Goal: Feedback & Contribution: Leave review/rating

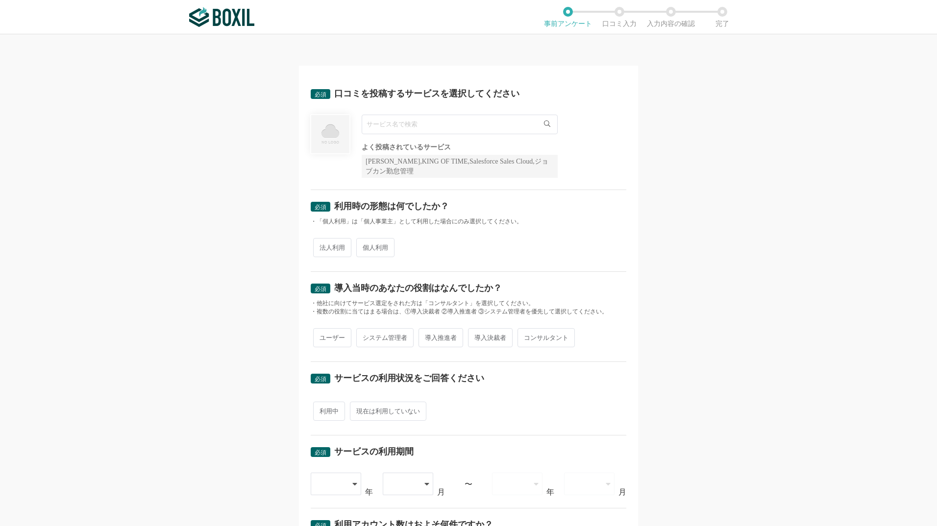
click at [488, 117] on input "text" at bounding box center [460, 125] width 196 height 20
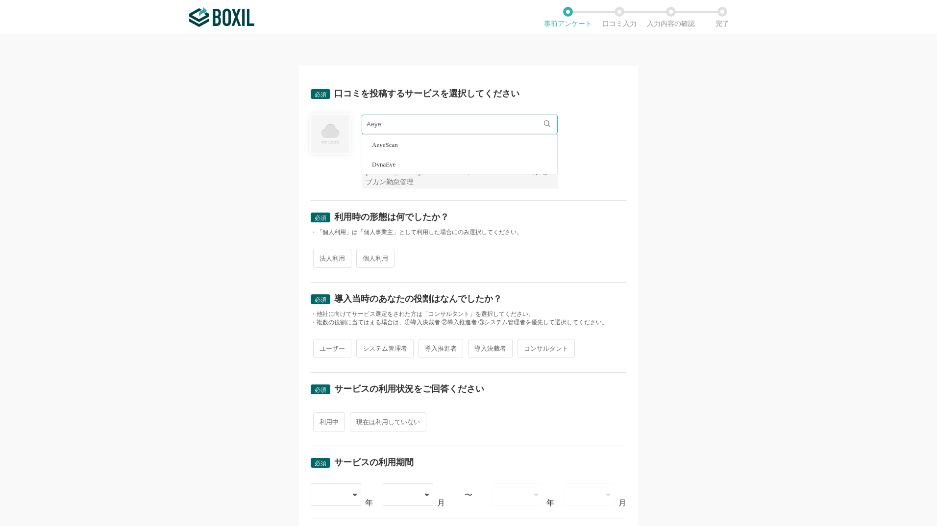
click at [462, 147] on li "AeyeScan" at bounding box center [459, 145] width 195 height 20
type input "AeyeScan"
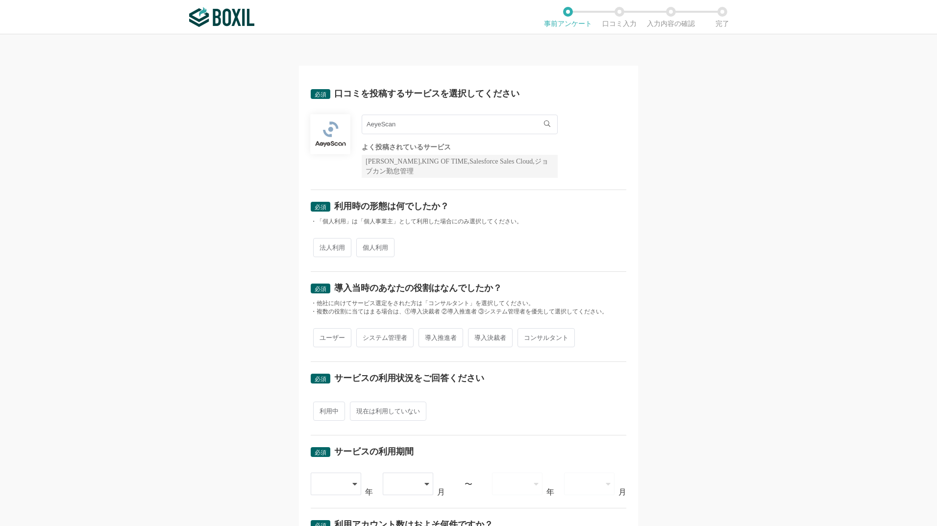
click at [339, 248] on span "法人利用" at bounding box center [332, 247] width 38 height 19
click at [322, 246] on input "法人利用" at bounding box center [319, 243] width 6 height 6
radio input "true"
click at [447, 337] on span "導入推進者" at bounding box center [441, 337] width 45 height 19
click at [427, 336] on input "導入推進者" at bounding box center [424, 333] width 6 height 6
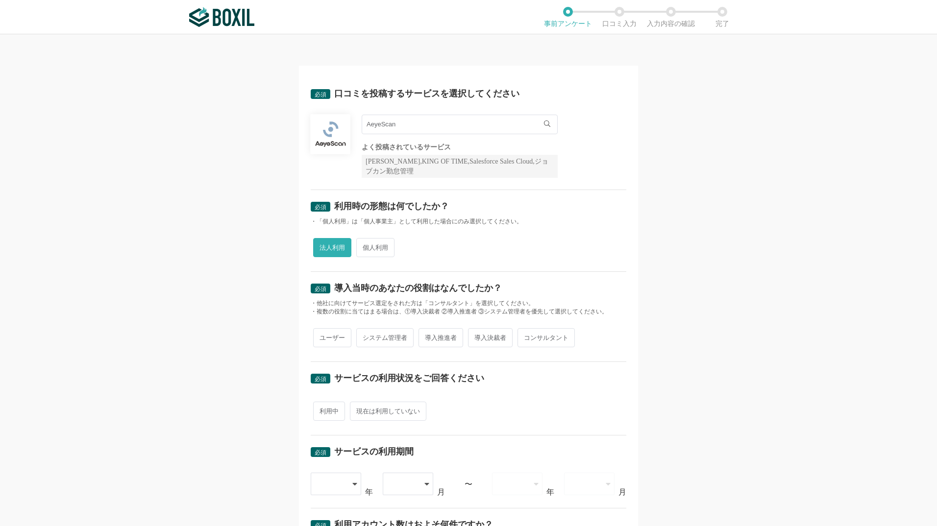
radio input "true"
click at [547, 337] on span "コンサルタント" at bounding box center [546, 337] width 57 height 19
click at [526, 336] on input "コンサルタント" at bounding box center [523, 333] width 6 height 6
radio input "true"
radio input "false"
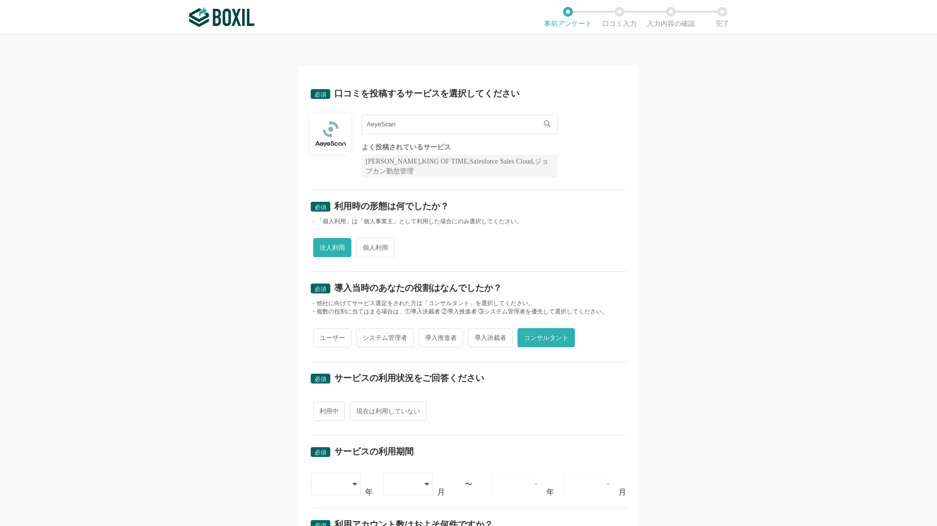
click at [327, 413] on span "利用中" at bounding box center [329, 411] width 32 height 19
click at [322, 410] on input "利用中" at bounding box center [319, 406] width 6 height 6
radio input "true"
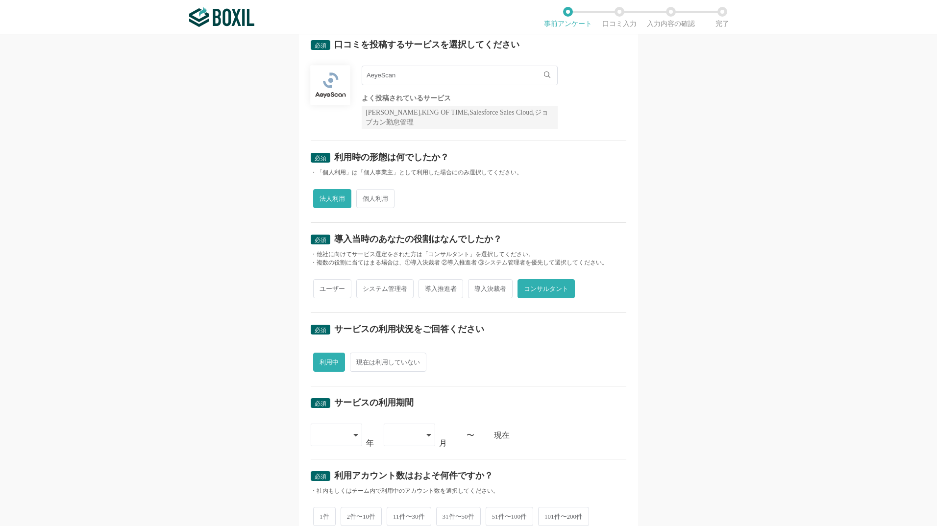
click at [350, 442] on div at bounding box center [336, 435] width 51 height 23
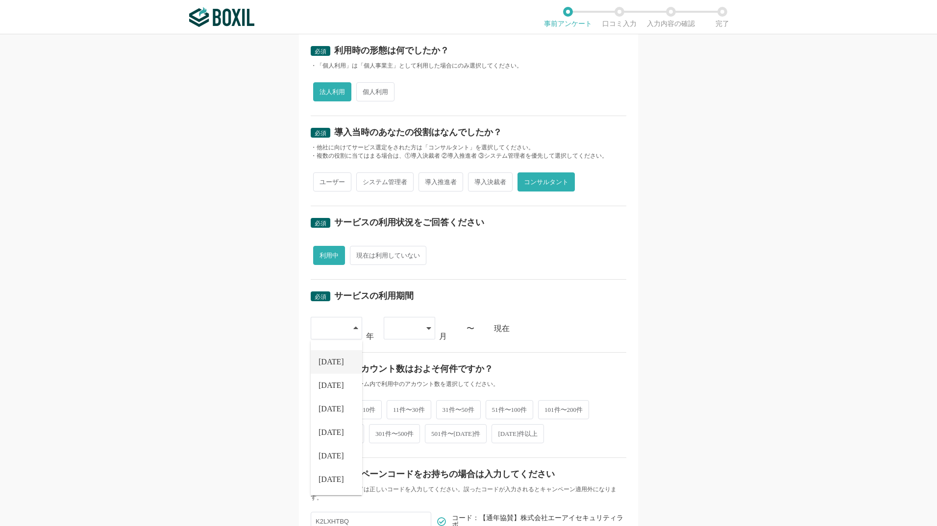
scroll to position [245, 0]
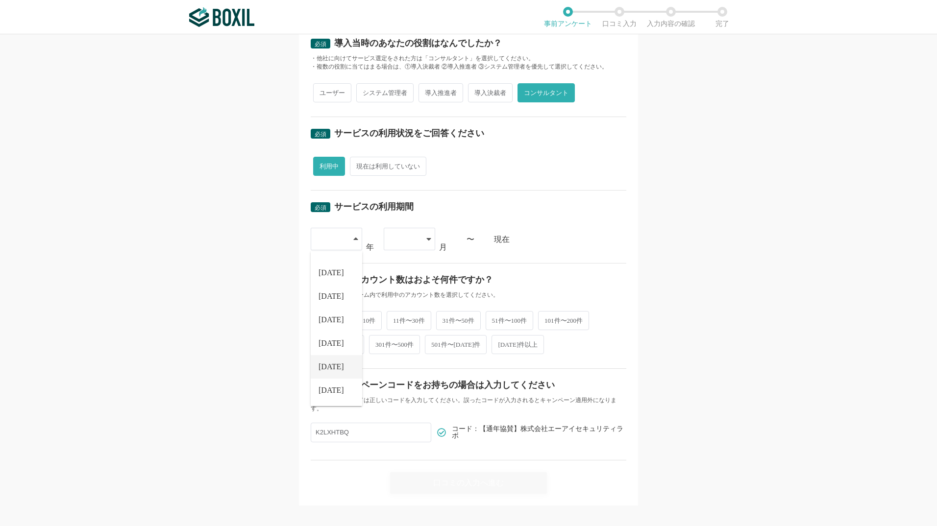
click at [329, 370] on span "[DATE]" at bounding box center [331, 367] width 25 height 8
click at [430, 235] on div at bounding box center [409, 239] width 51 height 23
click at [428, 236] on div at bounding box center [409, 239] width 51 height 23
click at [407, 343] on li "04" at bounding box center [409, 338] width 51 height 24
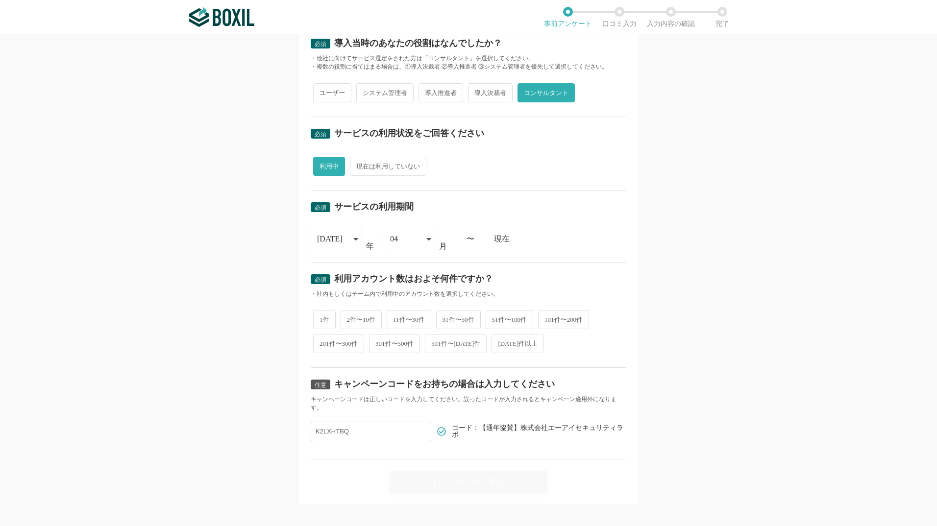
click at [317, 315] on span "1件" at bounding box center [324, 319] width 23 height 19
click at [317, 315] on input "1件" at bounding box center [319, 315] width 6 height 6
radio input "true"
click at [363, 425] on input "K2LXHTBQ" at bounding box center [371, 432] width 121 height 20
click at [467, 483] on div "口コミの入力へ進む" at bounding box center [468, 482] width 157 height 22
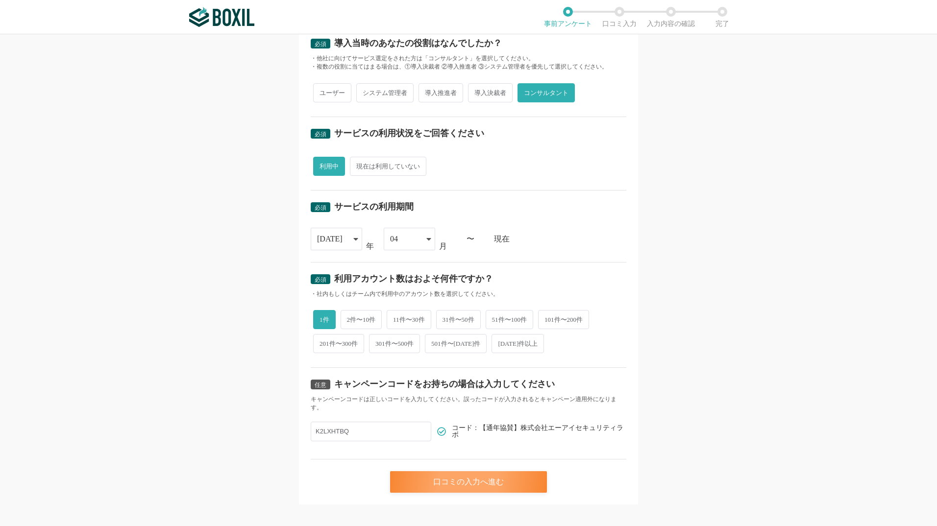
scroll to position [0, 0]
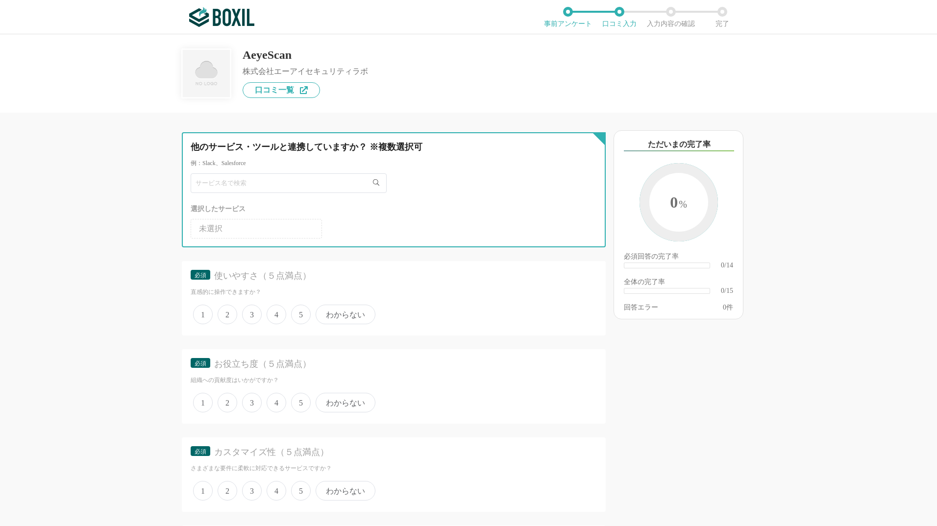
click at [346, 185] on input "text" at bounding box center [289, 184] width 196 height 20
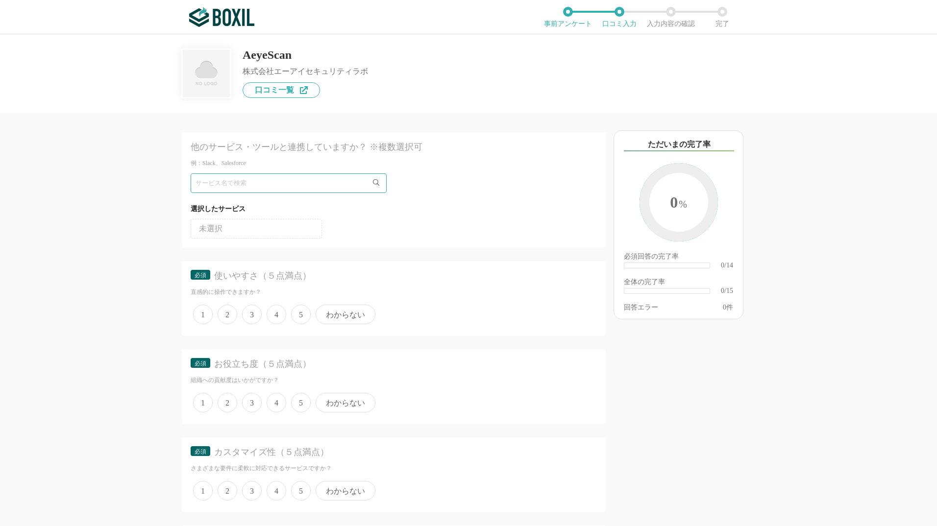
click at [282, 321] on span "4" at bounding box center [277, 315] width 20 height 20
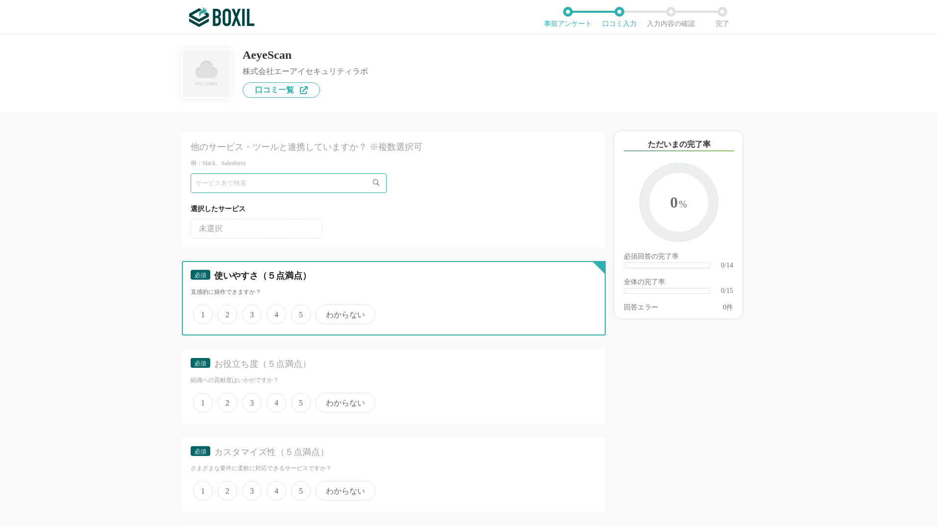
click at [275, 313] on input "4" at bounding box center [272, 309] width 6 height 6
radio input "true"
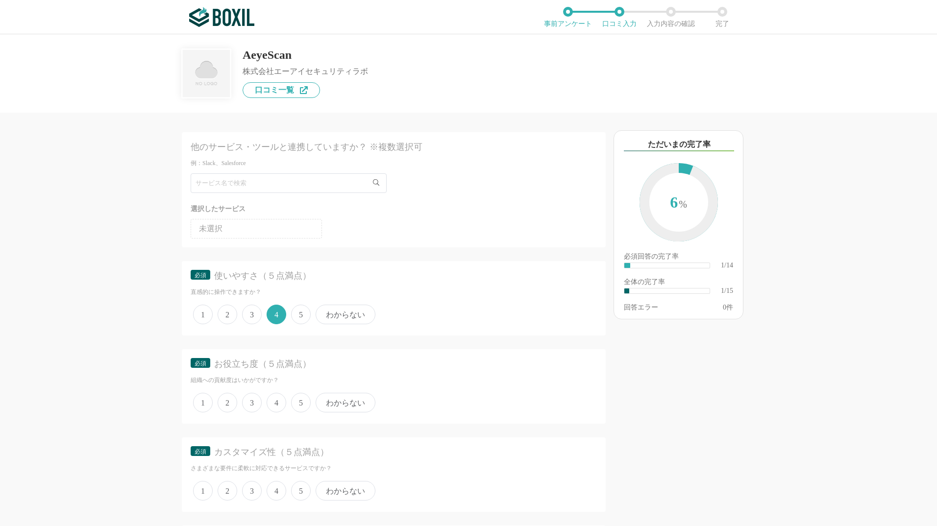
click at [297, 408] on span "5" at bounding box center [301, 403] width 20 height 20
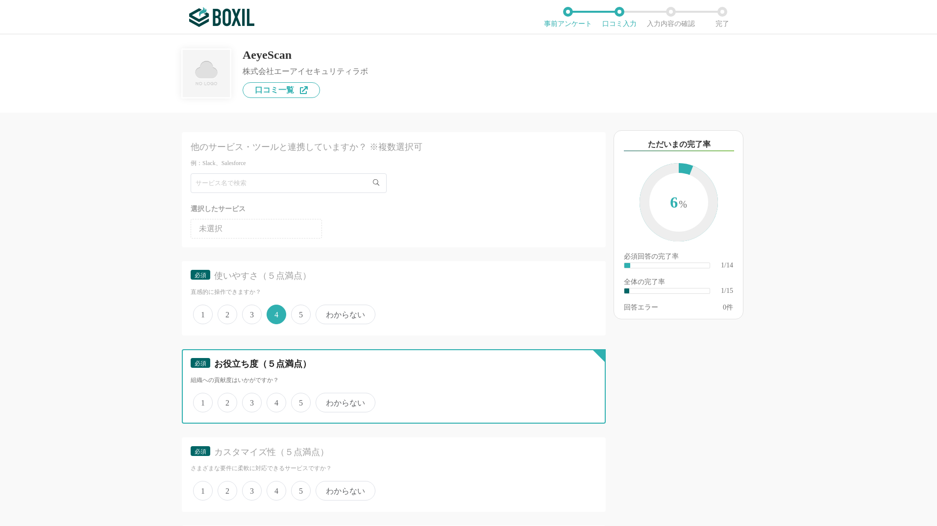
click at [297, 401] on input "5" at bounding box center [297, 398] width 6 height 6
radio input "true"
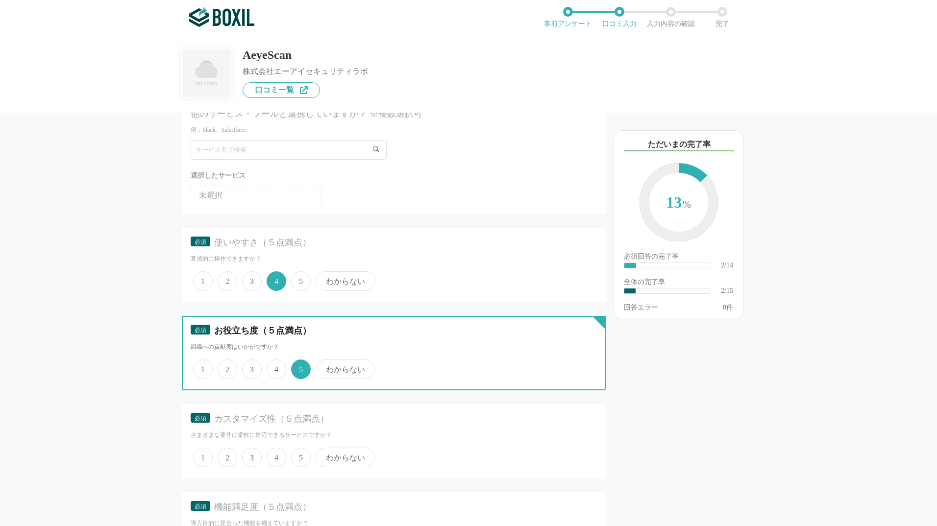
scroll to position [49, 0]
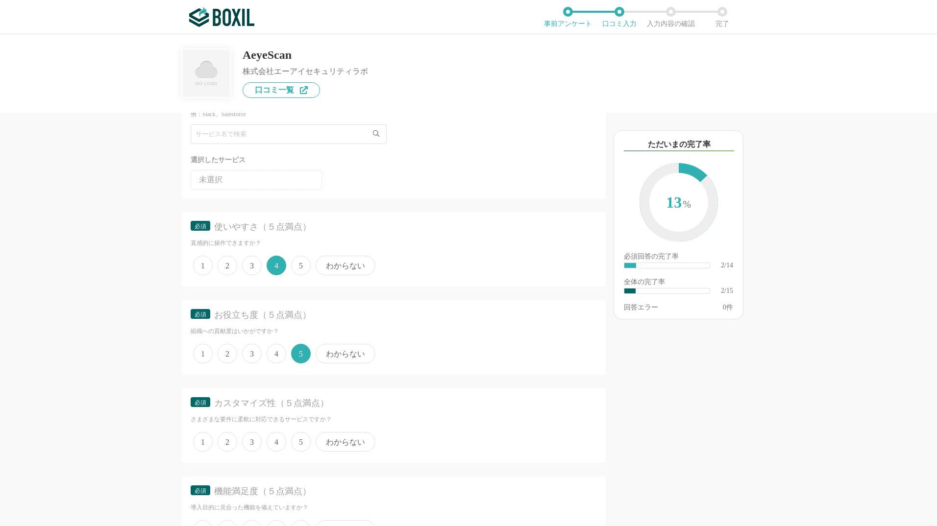
click at [276, 444] on span "4" at bounding box center [277, 442] width 20 height 20
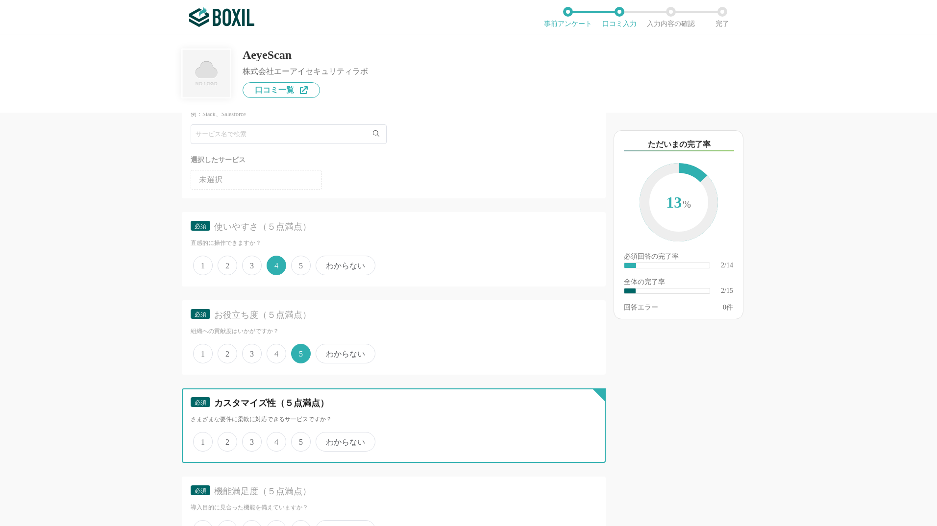
click at [275, 440] on input "4" at bounding box center [272, 437] width 6 height 6
radio input "true"
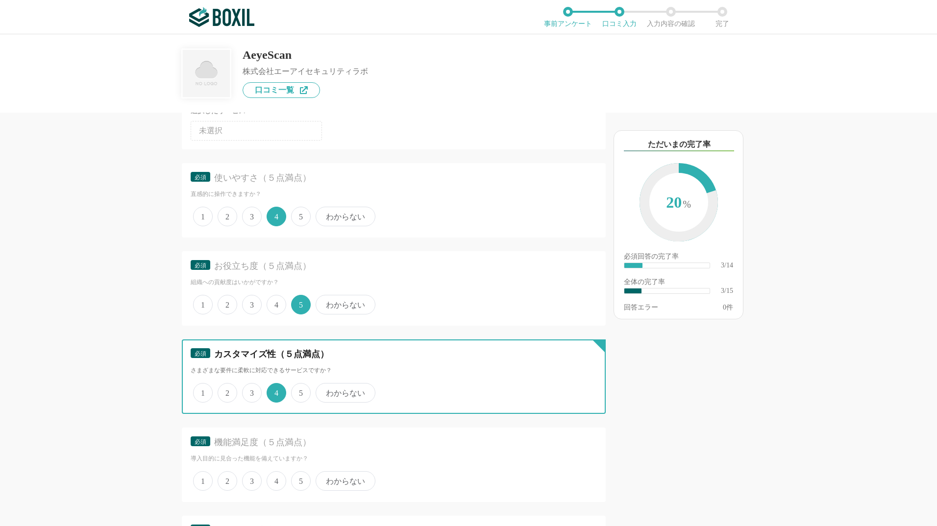
scroll to position [147, 0]
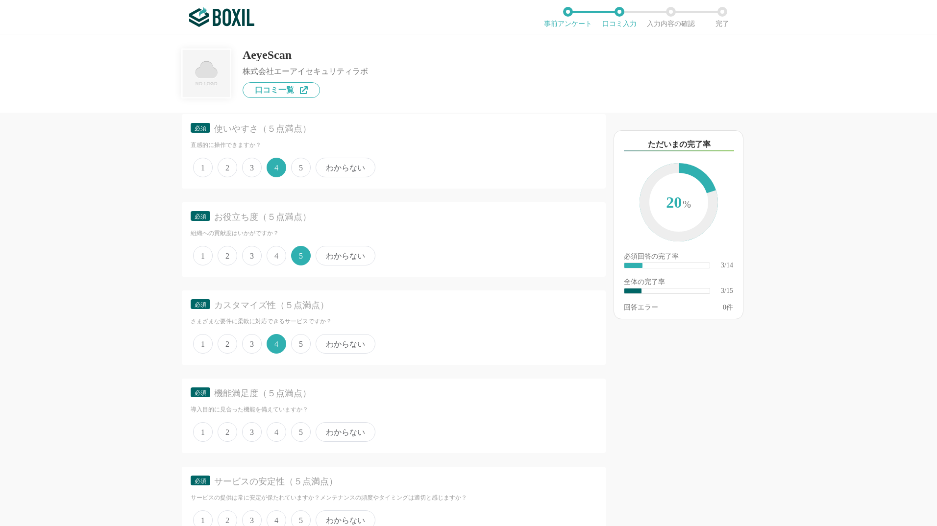
click at [272, 430] on span "4" at bounding box center [277, 432] width 20 height 20
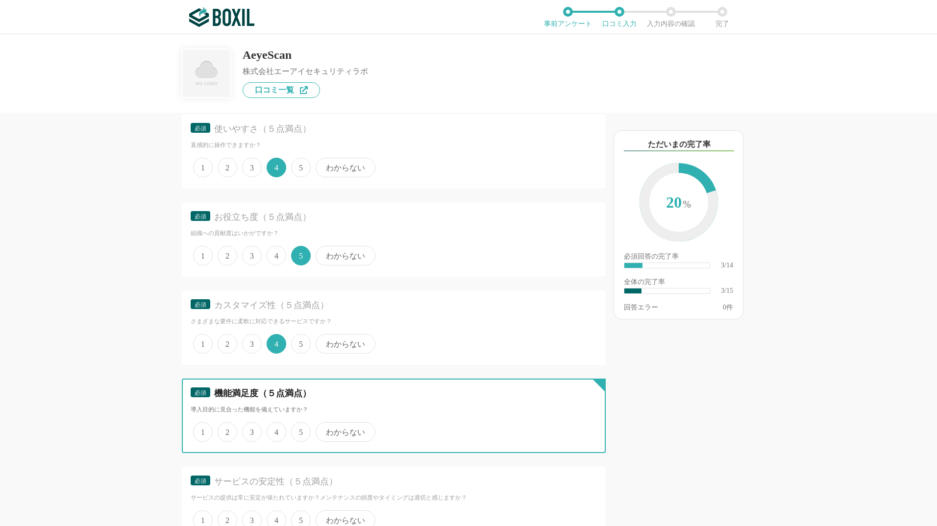
click at [272, 430] on input "4" at bounding box center [272, 427] width 6 height 6
radio input "true"
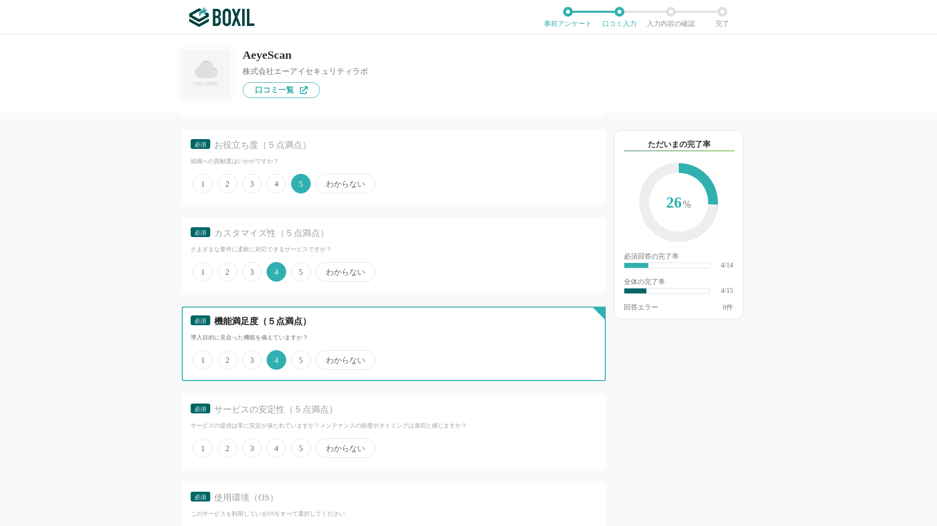
scroll to position [245, 0]
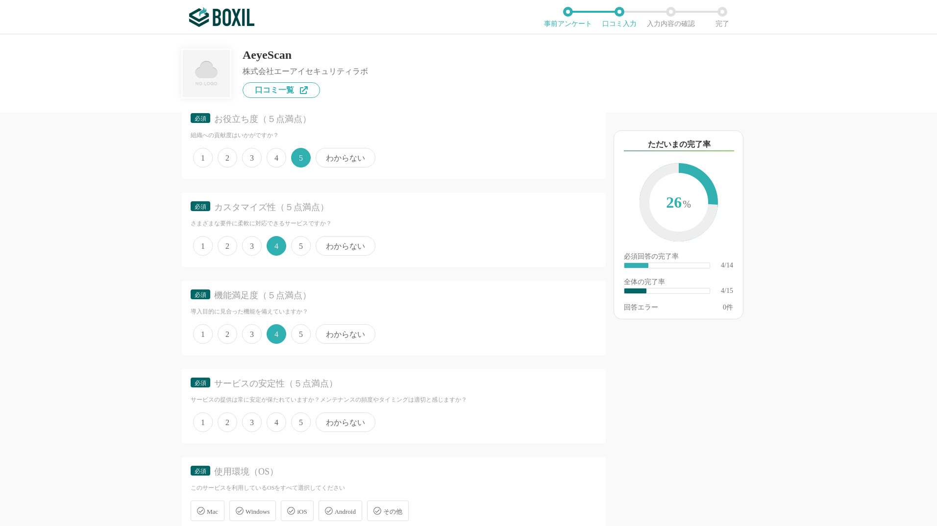
click at [290, 423] on div "1 2 3 4 5 わからない" at bounding box center [394, 422] width 406 height 25
click at [294, 421] on span "5" at bounding box center [301, 423] width 20 height 20
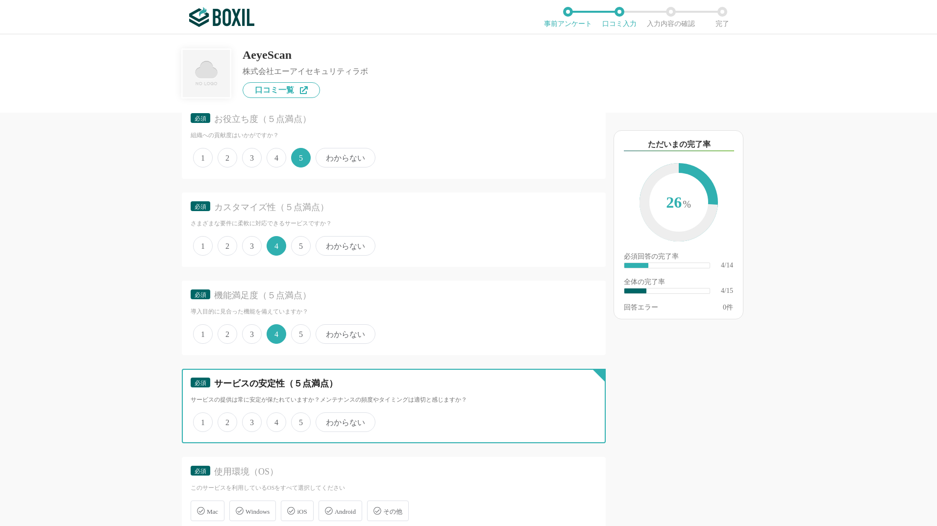
click at [294, 421] on input "5" at bounding box center [297, 417] width 6 height 6
radio input "true"
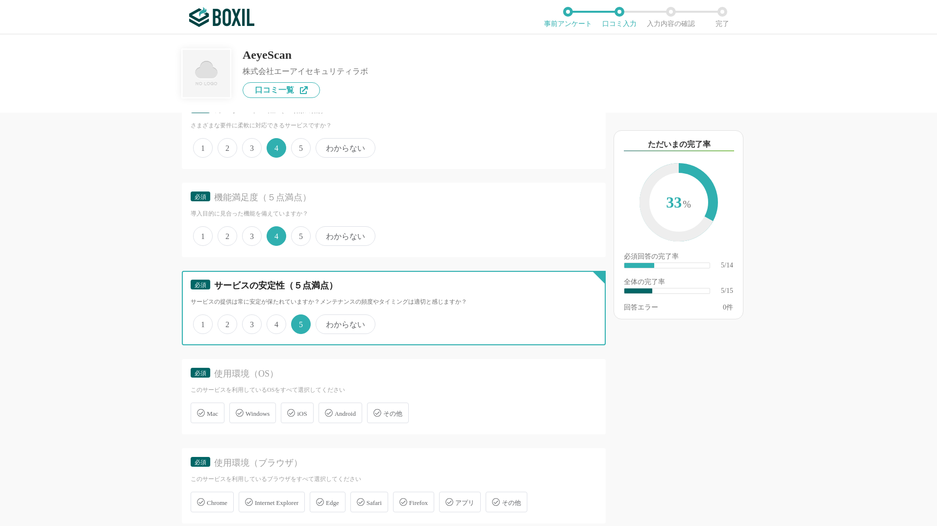
scroll to position [392, 0]
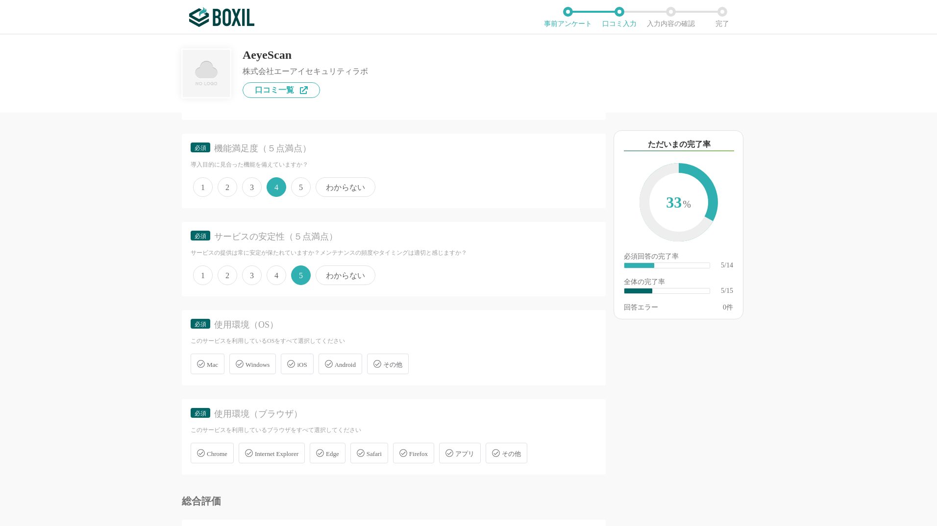
click at [203, 368] on icon at bounding box center [201, 364] width 8 height 8
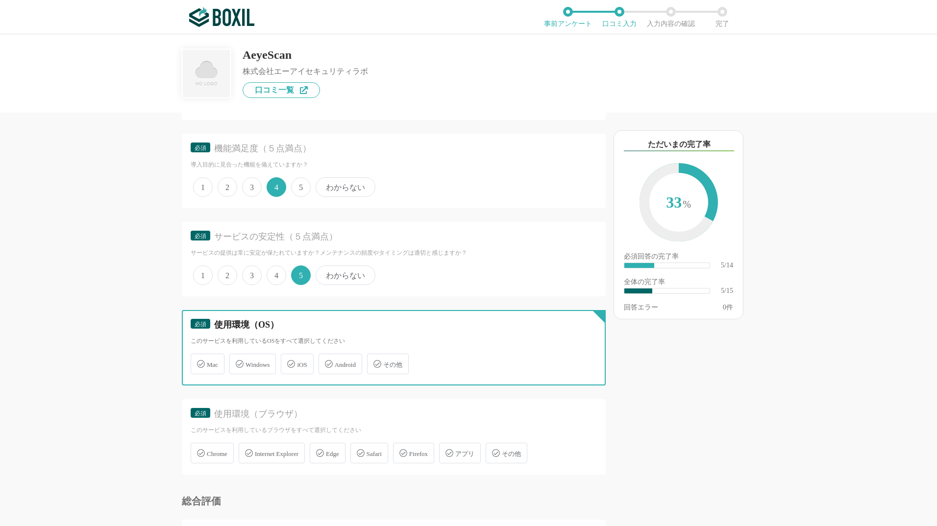
click at [199, 362] on input "Mac" at bounding box center [196, 358] width 6 height 6
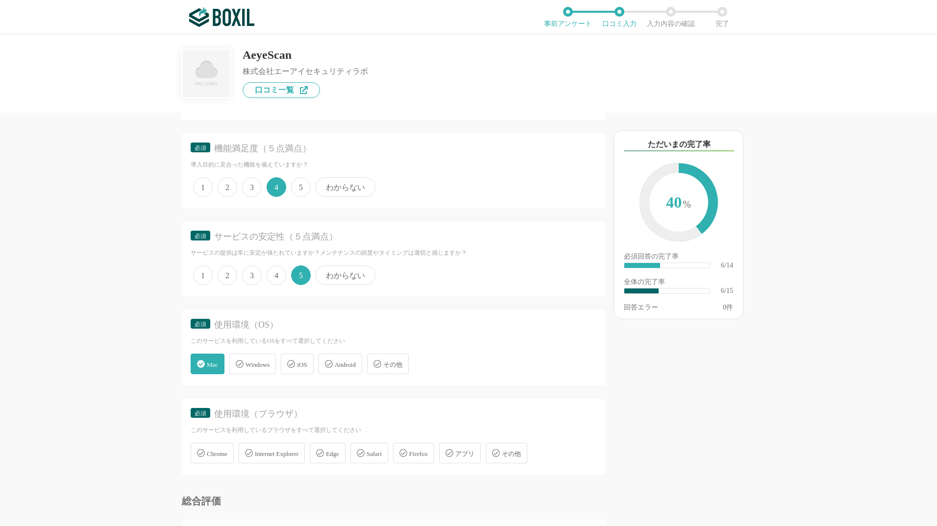
drag, startPoint x: 182, startPoint y: 367, endPoint x: 239, endPoint y: 362, distance: 57.5
click at [182, 366] on div "必須 使用環境（OS） このサービスを利用しているOSをすべて選択してください Mac Windows iOS Android その他" at bounding box center [394, 347] width 424 height 75
click at [210, 364] on span "Mac" at bounding box center [212, 364] width 11 height 7
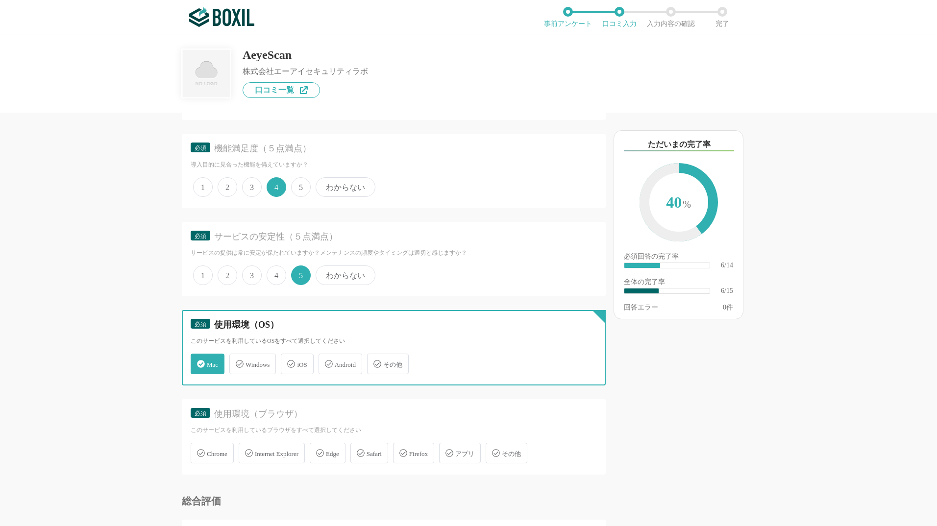
click at [199, 362] on input "Mac" at bounding box center [196, 358] width 6 height 6
checkbox input "false"
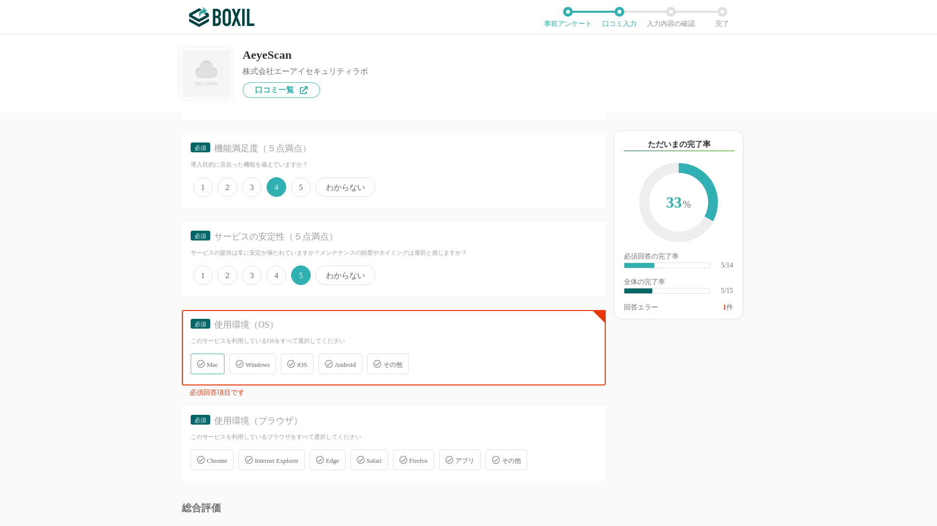
click at [259, 364] on span "Windows" at bounding box center [258, 364] width 24 height 7
click at [238, 362] on input "Windows" at bounding box center [234, 358] width 6 height 6
checkbox input "true"
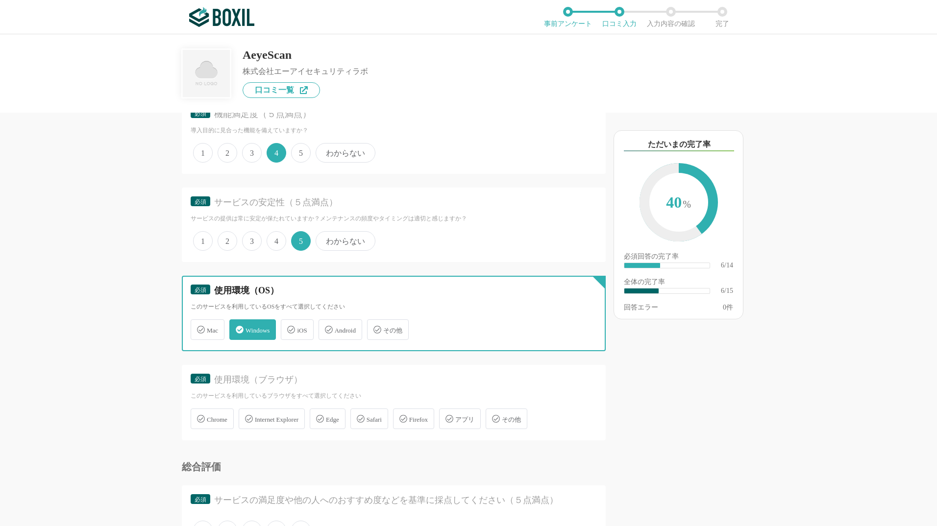
scroll to position [441, 0]
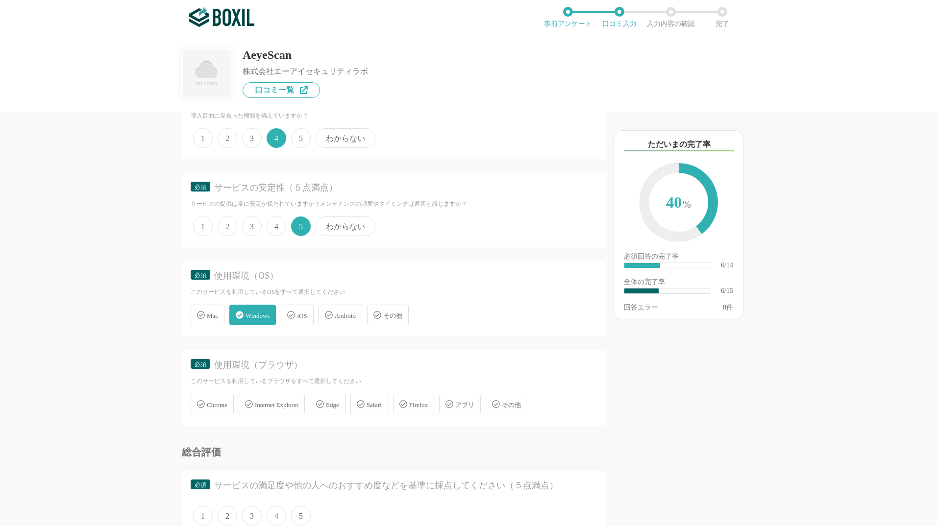
click at [216, 402] on span "Chrome" at bounding box center [217, 404] width 21 height 7
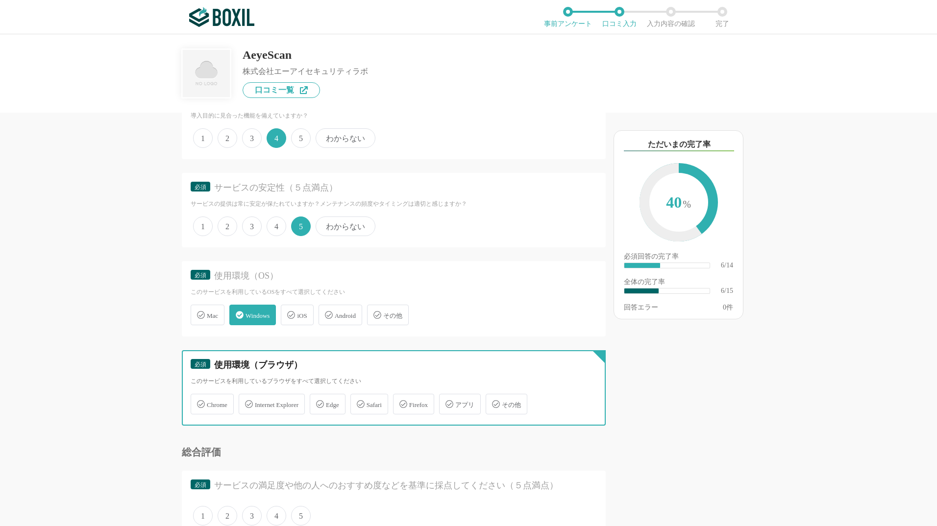
click at [199, 402] on input "Chrome" at bounding box center [196, 399] width 6 height 6
checkbox input "true"
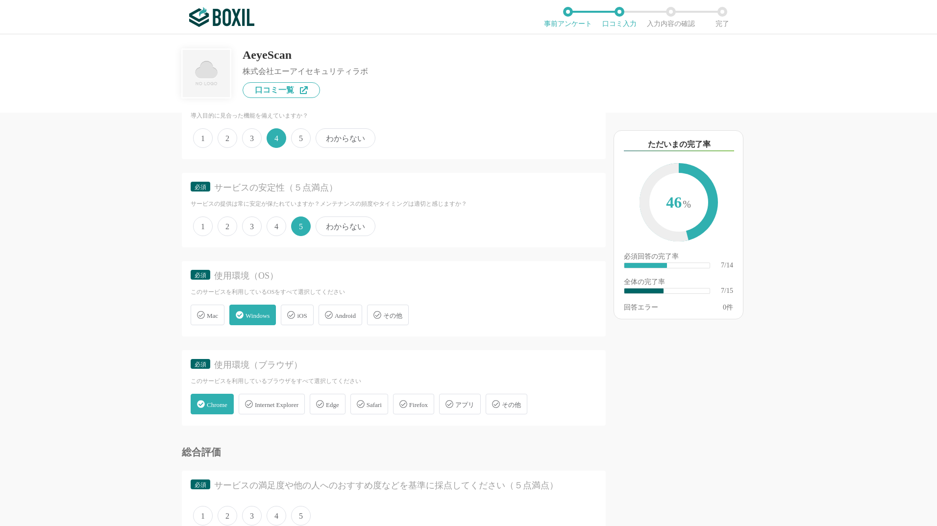
click at [335, 402] on span "Edge" at bounding box center [332, 404] width 13 height 7
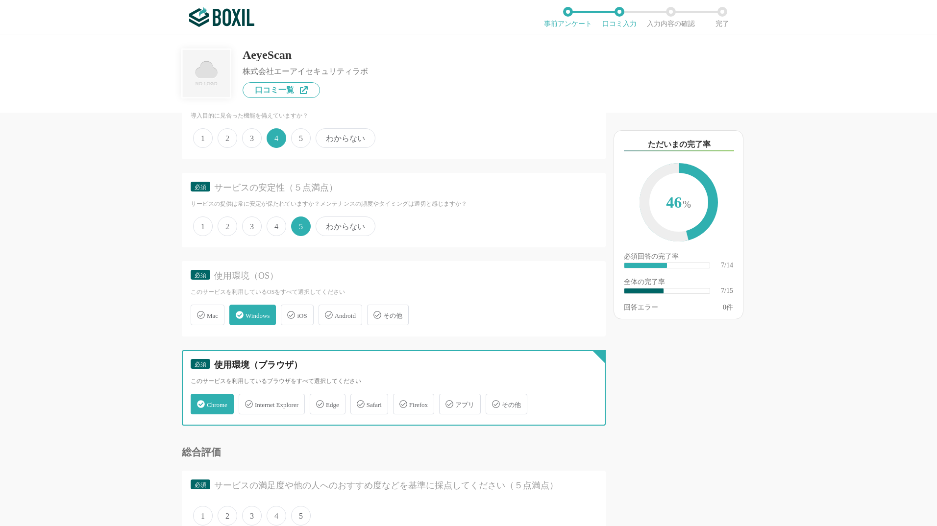
click at [318, 402] on input "Edge" at bounding box center [315, 399] width 6 height 6
checkbox input "true"
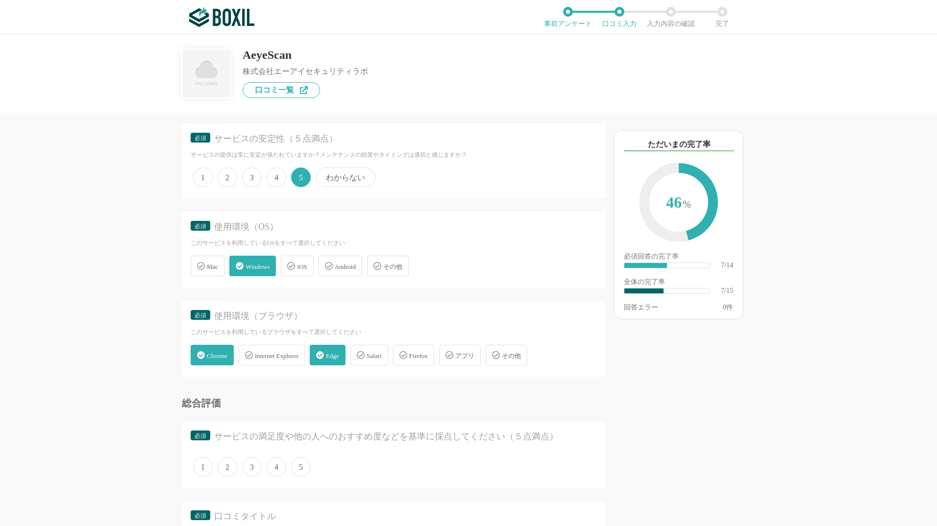
click at [307, 471] on span "5" at bounding box center [301, 467] width 20 height 20
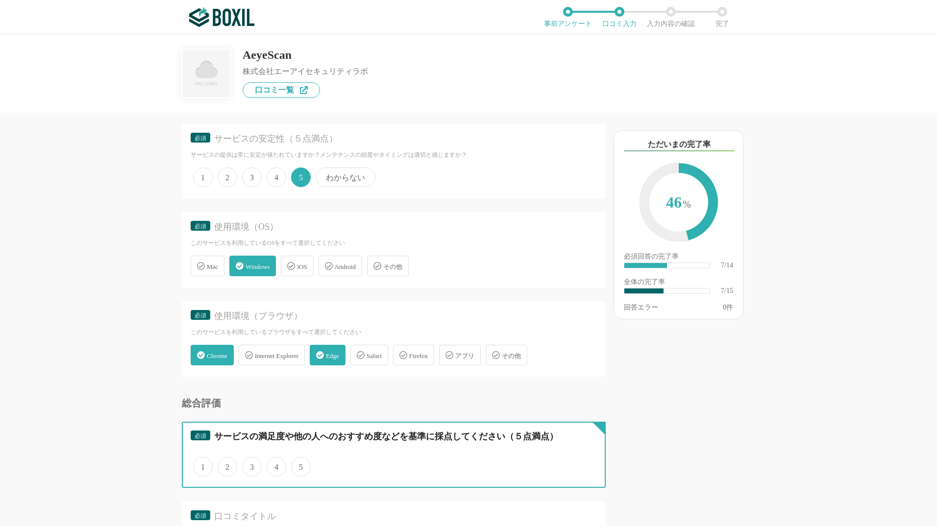
click at [300, 465] on input "5" at bounding box center [297, 462] width 6 height 6
radio input "true"
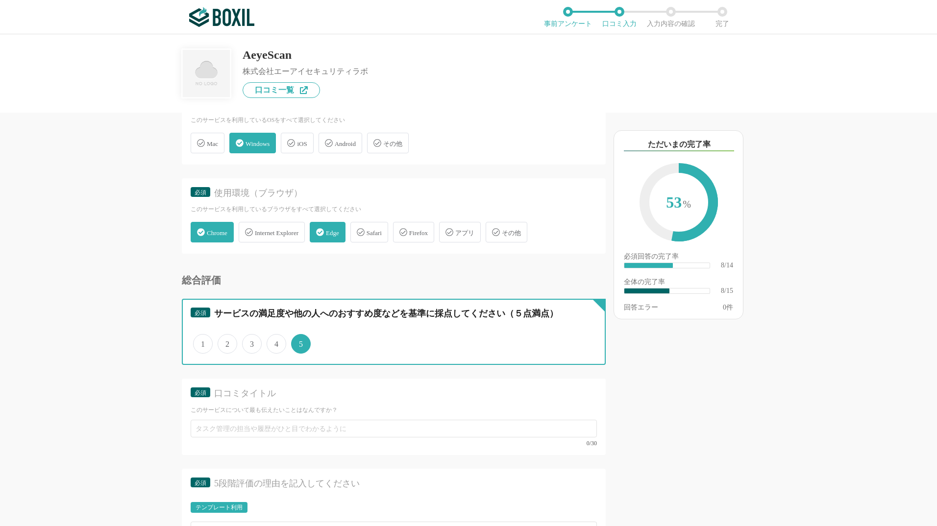
scroll to position [637, 0]
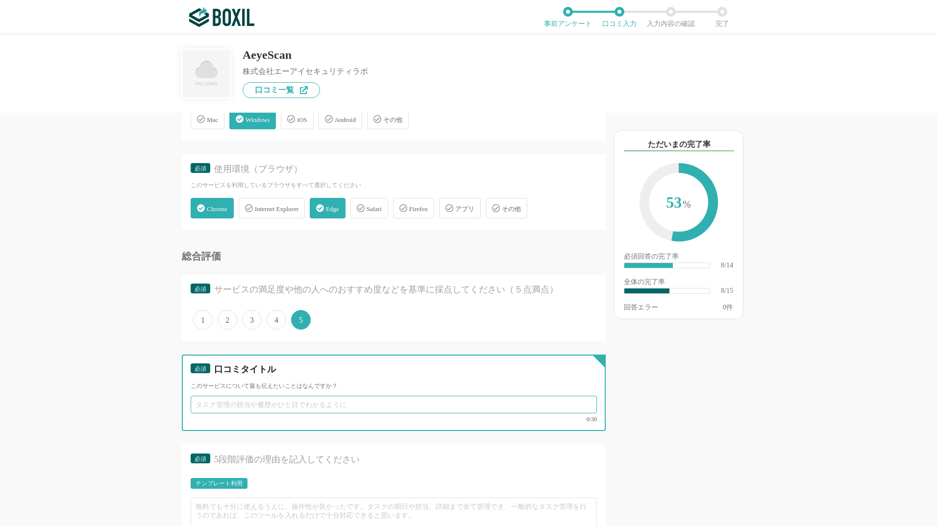
click at [364, 412] on input "text" at bounding box center [394, 405] width 406 height 18
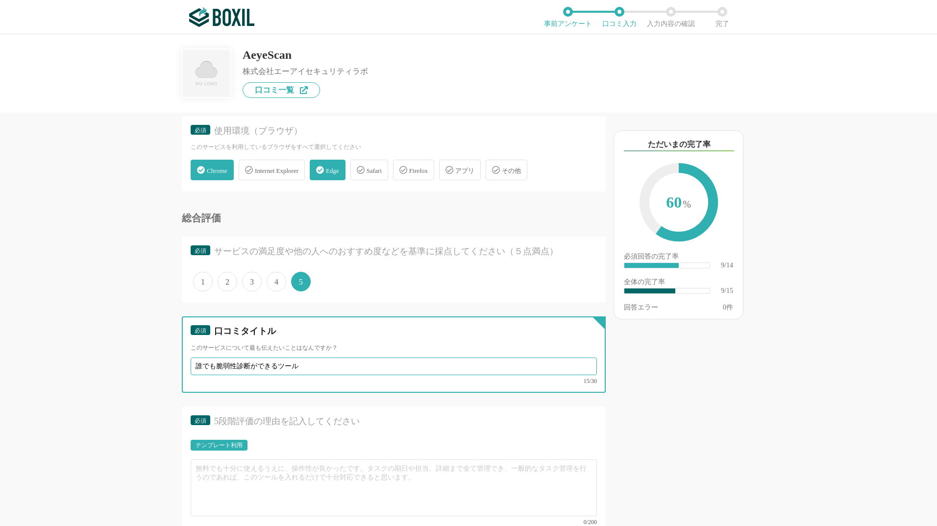
scroll to position [784, 0]
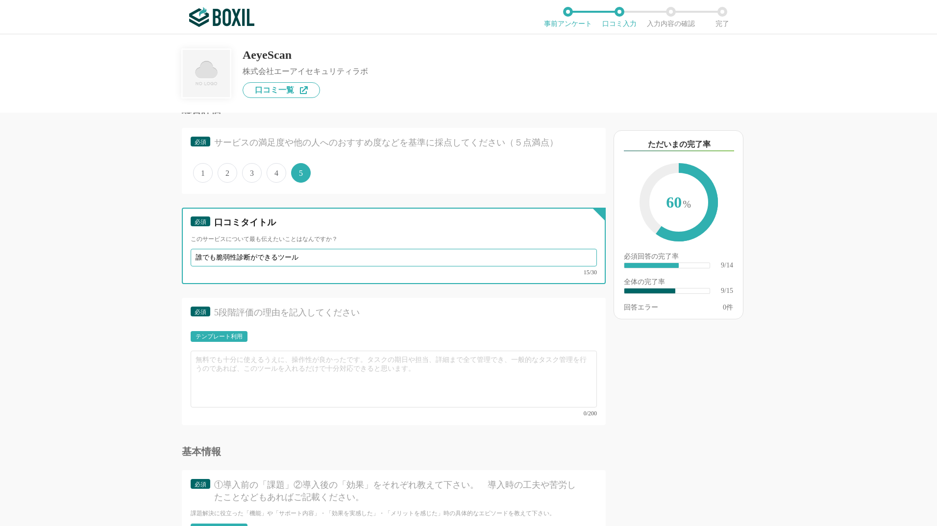
type input "誰でも脆弱性診断ができるツール"
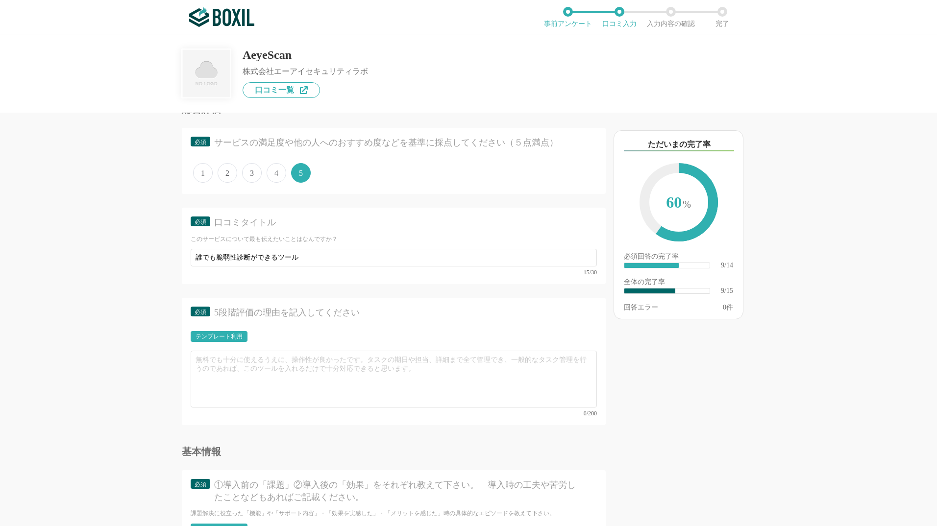
click at [223, 341] on div "テンプレート利用" at bounding box center [219, 336] width 57 height 11
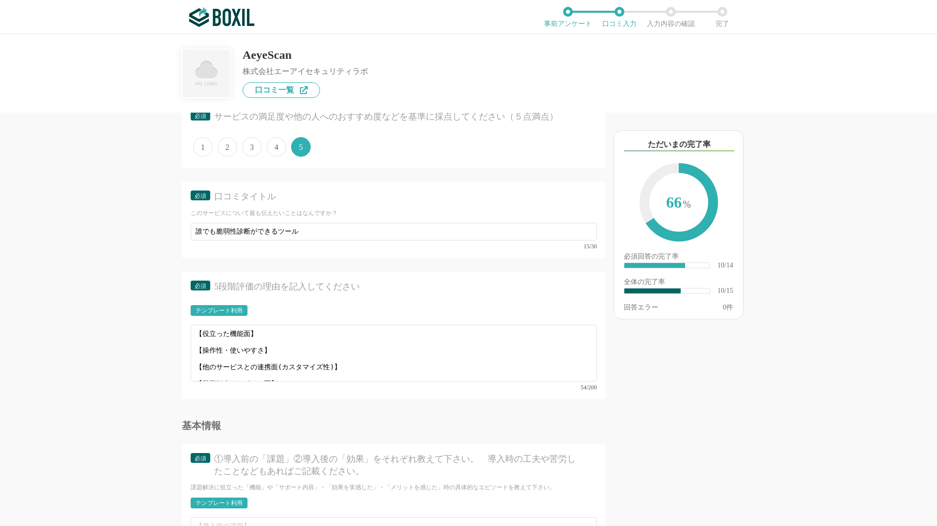
scroll to position [833, 0]
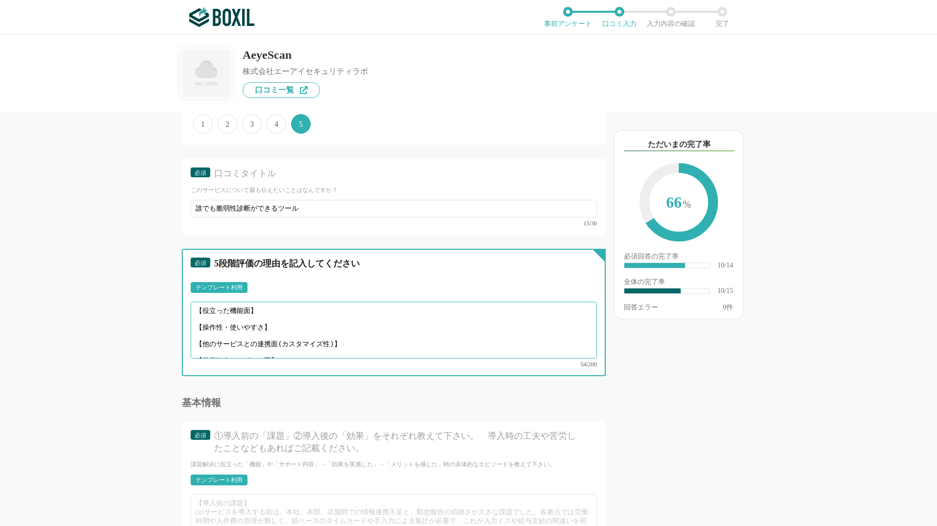
click at [323, 311] on textarea "【役立った機能面】 【操作性・使いやすさ】 【他のサービスとの連携面(カスタマイズ性)】 【営業担当やサポート面】" at bounding box center [394, 330] width 406 height 57
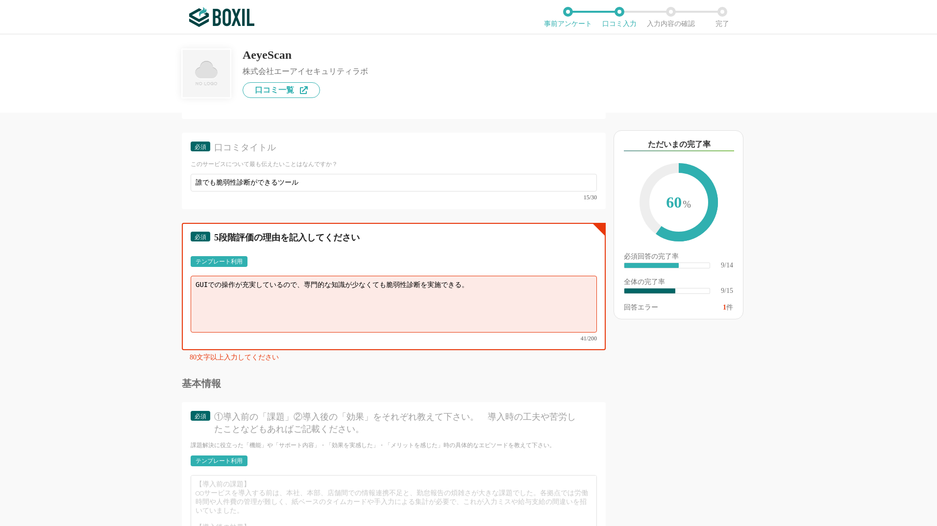
scroll to position [882, 0]
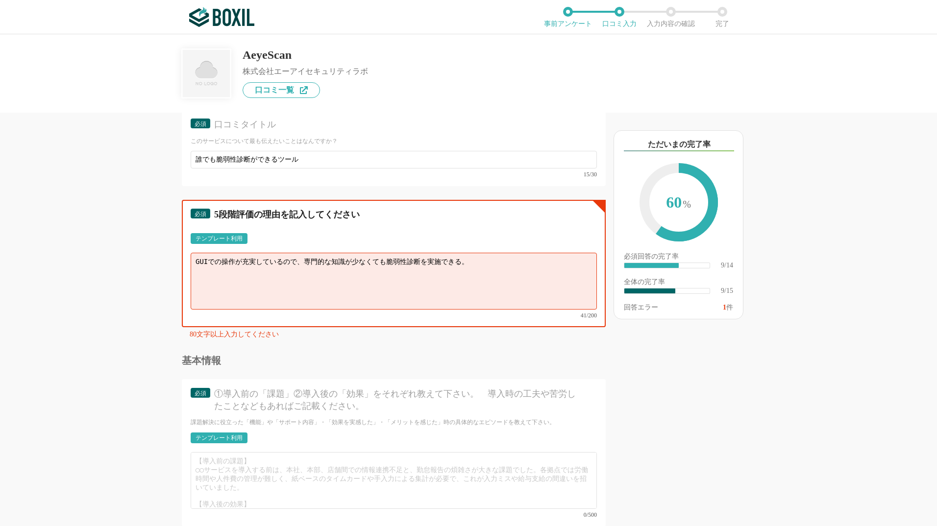
type textarea "GUIでの操作が充実しているので、専門的な知識が少なくても脆弱性診断を実施できる。"
click at [244, 235] on div "テンプレート利用" at bounding box center [219, 238] width 57 height 11
click at [372, 259] on textarea "【役立った機能面】 【操作性・使いやすさ】 【他のサービスとの連携面(カスタマイズ性)】 【営業担当やサポート面】" at bounding box center [394, 281] width 406 height 57
paste textarea "GUIでの操作が充実しているので、専門的な知識が少なくても脆弱性診断を実施できる。"
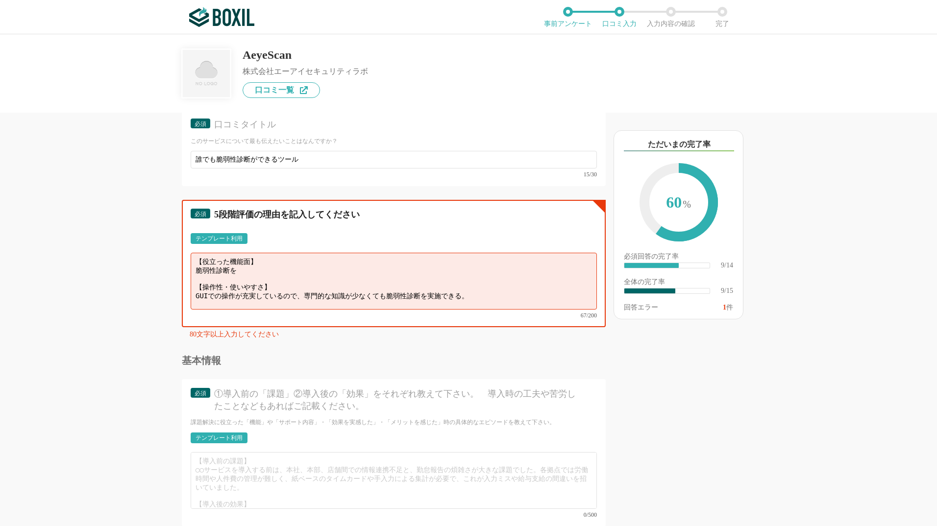
drag, startPoint x: 383, startPoint y: 292, endPoint x: 394, endPoint y: 291, distance: 10.4
click at [394, 291] on textarea "【役立った機能面】 脆弱性診断を 【操作性・使いやすさ】 GUIでの操作が充実しているので、専門的な知識が少なくても脆弱性診断を実施できる。" at bounding box center [394, 281] width 406 height 57
click at [394, 286] on textarea "【役立った機能面】 脆弱性診断を 【操作性・使いやすさ】 GUIでの操作が充実しているので、専門的な知識が少なくても脆弱性診断を実施できる。" at bounding box center [394, 281] width 406 height 57
click at [418, 291] on textarea "【役立った機能面】 脆弱性診断を 【操作性・使いやすさ】 GUIでの操作が充実しているので、専門的な知識が少なくても脆弱性診断を実施できる。" at bounding box center [394, 281] width 406 height 57
click at [287, 273] on textarea "【役立った機能面】 脆弱性診断を 【操作性・使いやすさ】 GUIでの操作が充実しているので、専門的な知識が少なくても実施できる。" at bounding box center [394, 281] width 406 height 57
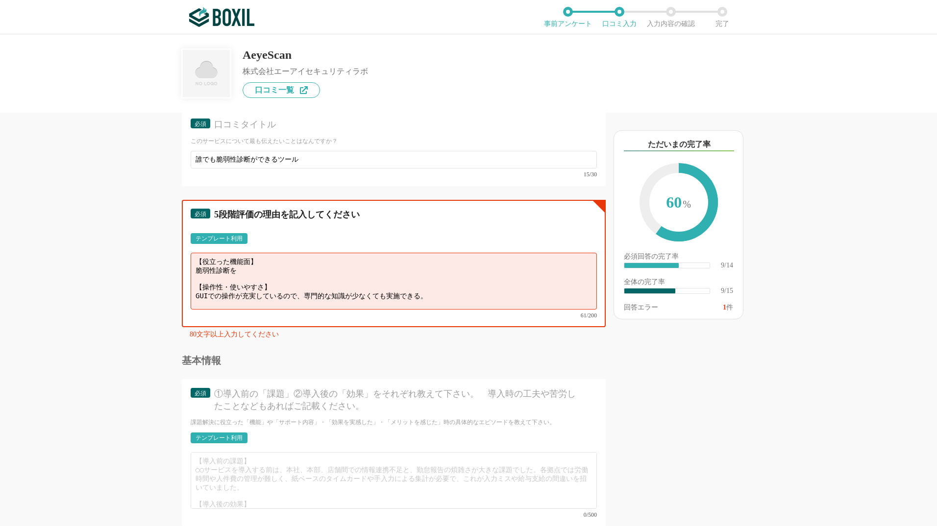
click at [294, 268] on textarea "【役立った機能面】 脆弱性診断を 【操作性・使いやすさ】 GUIでの操作が充実しているので、専門的な知識が少なくても実施できる。" at bounding box center [394, 281] width 406 height 57
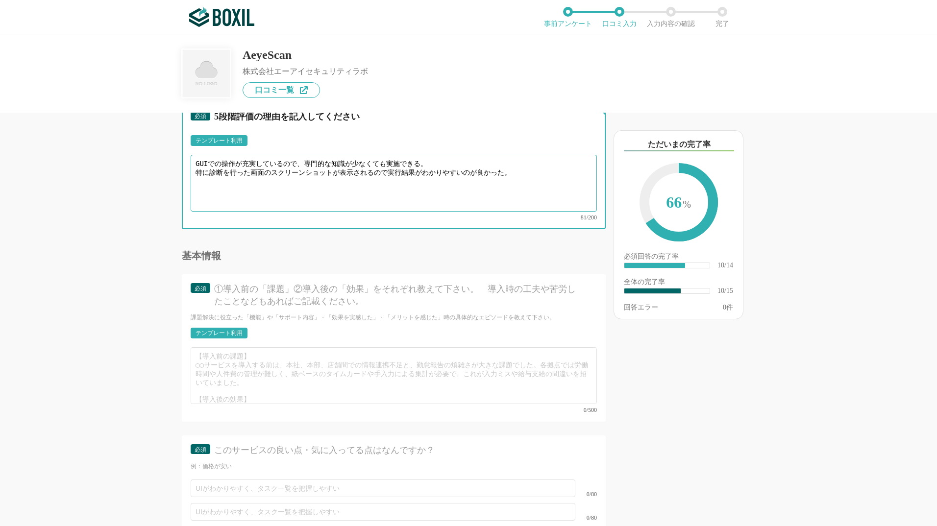
type textarea "GUIでの操作が充実しているので、専門的な知識が少なくても実施できる。 特に診断を行った画面のスクリーンショットが表示されるので実行結果がわかりやすいのが良か…"
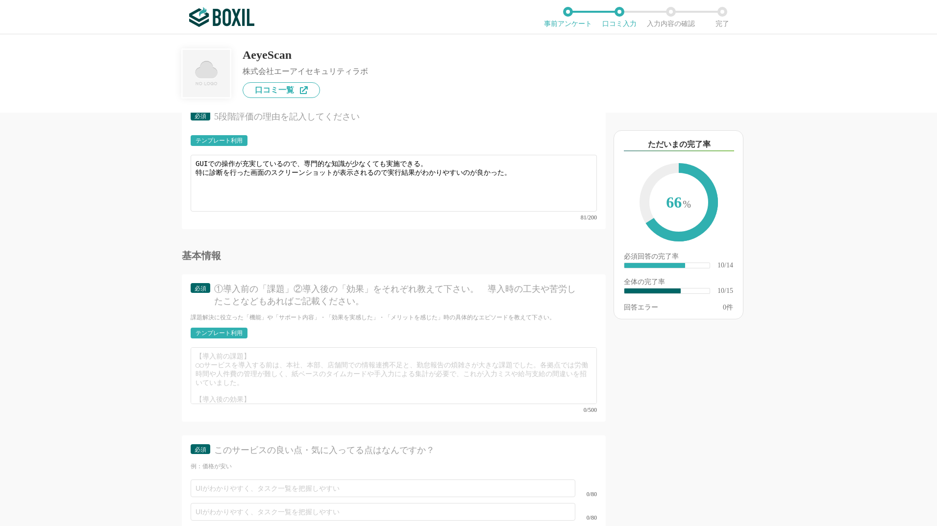
click at [232, 330] on div "テンプレート利用" at bounding box center [219, 333] width 47 height 6
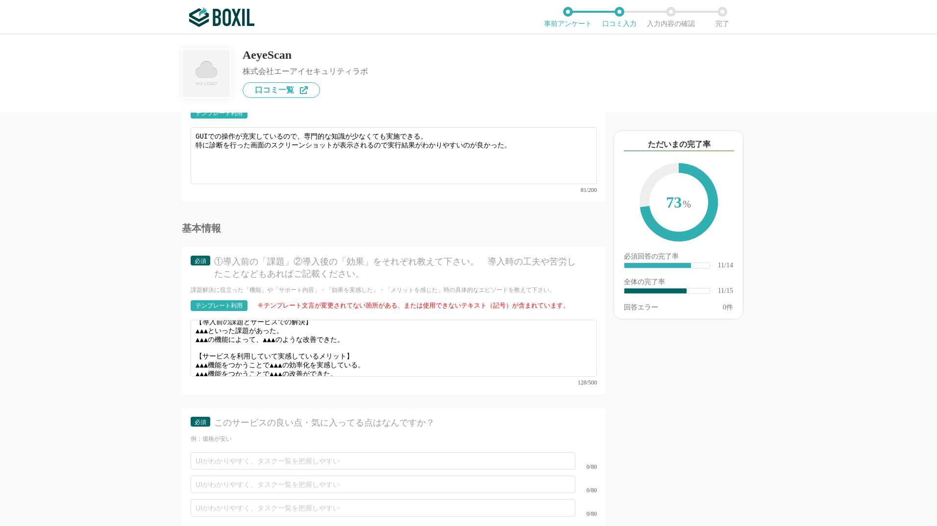
scroll to position [1029, 0]
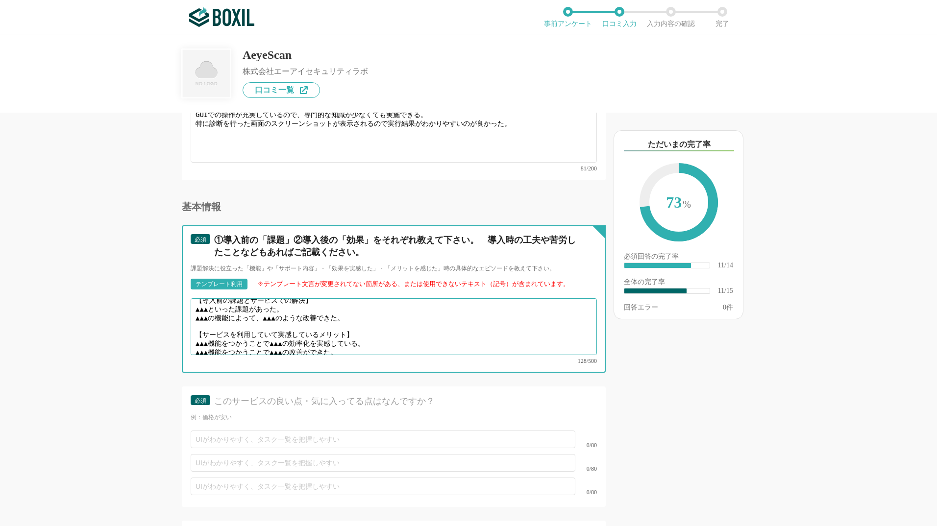
click at [385, 306] on textarea "【導入前の課題とサービスでの解決】 ▲▲▲といった課題があった。 ▲▲▲の機能によって、▲▲▲のような改善できた。 【サービスを利用していて実感しているメリッ…" at bounding box center [394, 326] width 406 height 57
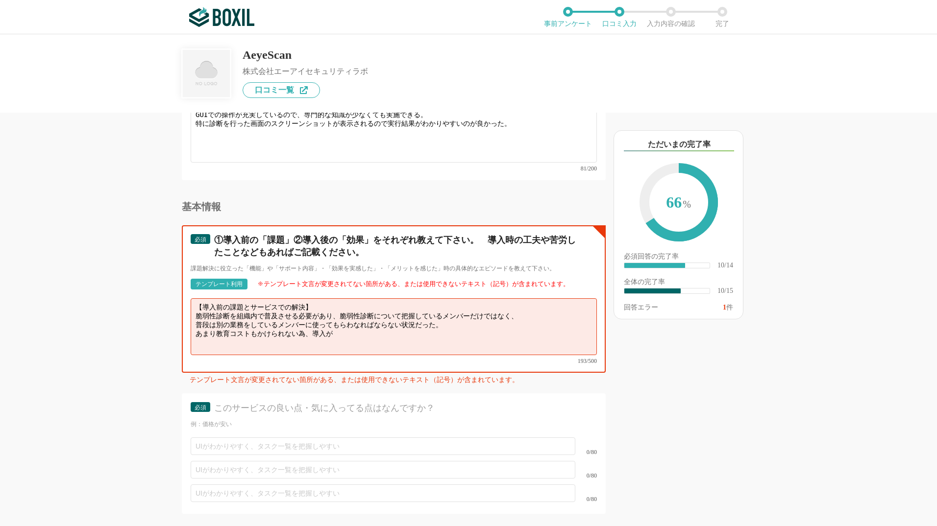
paste textarea "スムーズ"
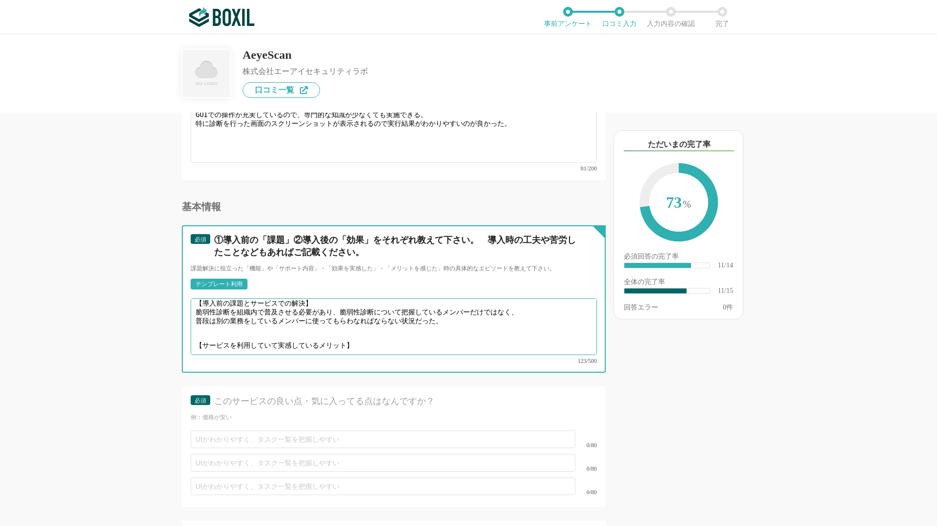
scroll to position [7, 0]
paste textarea "教育コストもかけられない為、スムーズに導入できるサービスを探していた。"
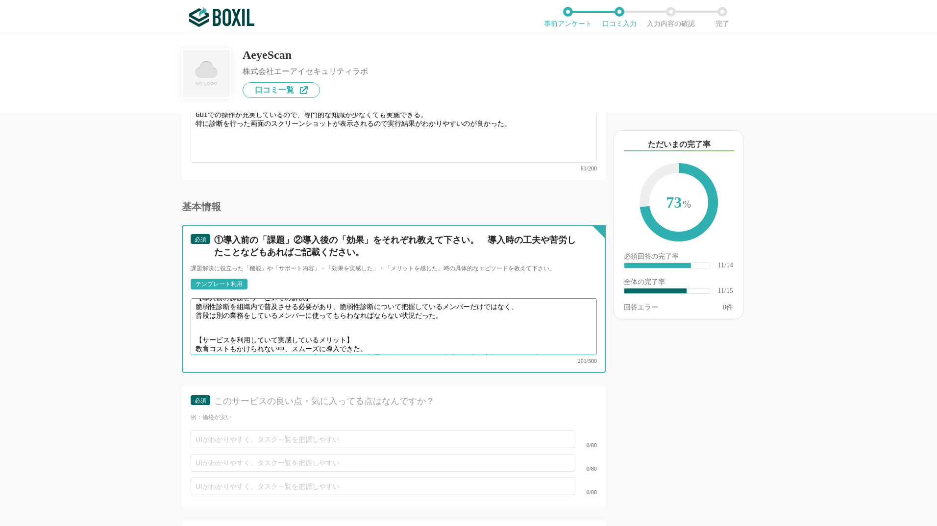
type textarea "【導入前の課題とサービスでの解決】 脆弱性診断を組織内で普及させる必要があり、脆弱性診断について把握しているメンバーだけではなく、 普段は別の業務をしているメ…"
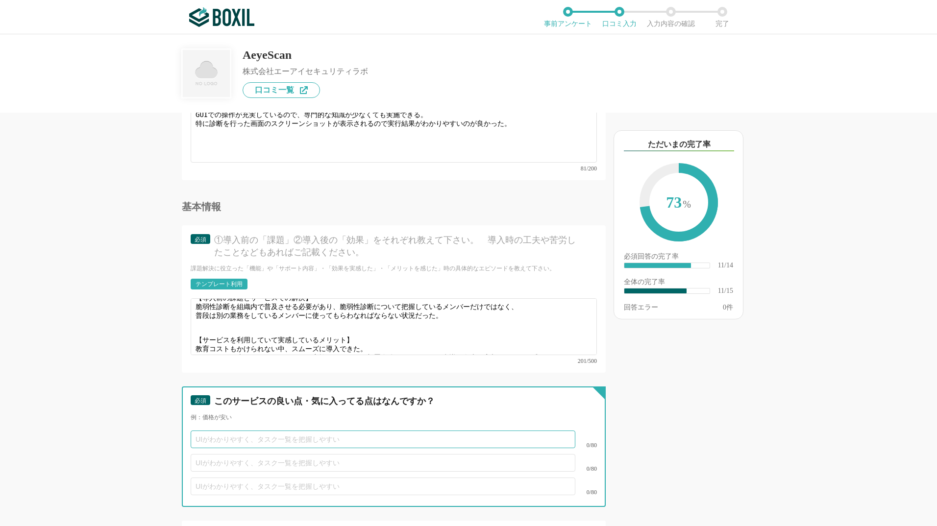
click at [421, 431] on input "text" at bounding box center [383, 440] width 385 height 18
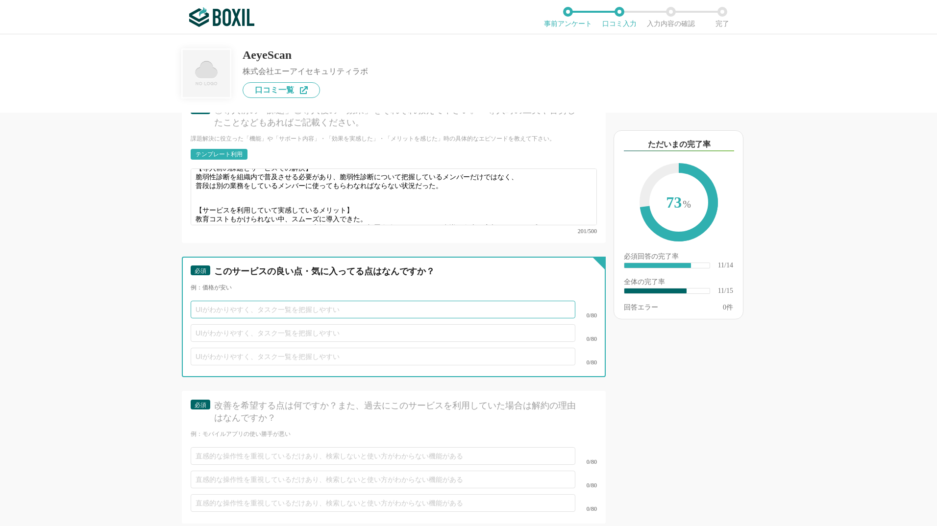
scroll to position [1176, 0]
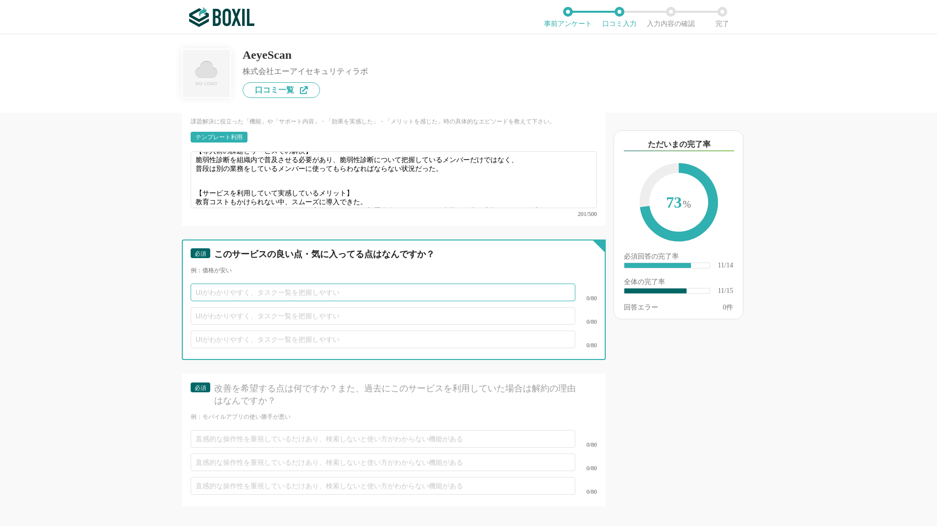
click at [304, 284] on input "text" at bounding box center [383, 293] width 385 height 18
type input "G"
type input "資"
type input "し"
type input "視"
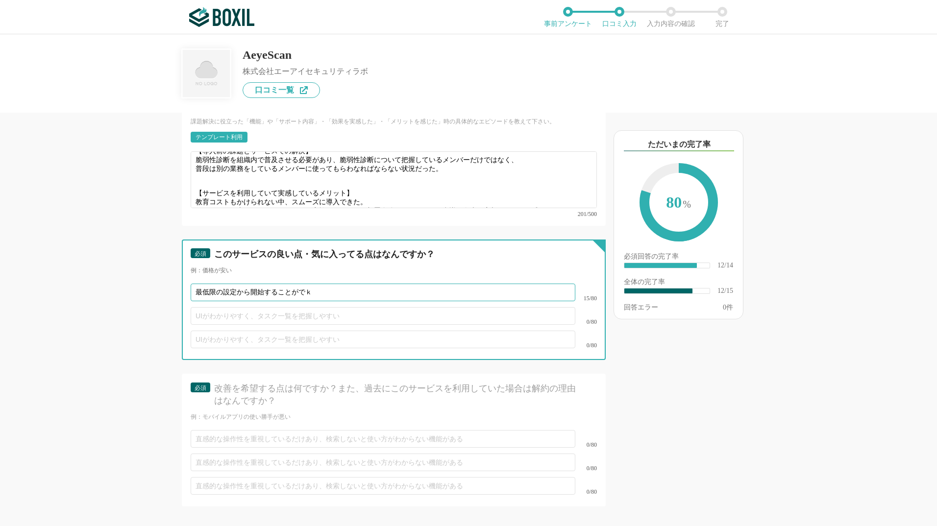
type input "最低限の設定から開始することができ"
type input "実行結果がスクリーンショットでみられるので、結果を確認しやすい"
paste input "最低限の設定から開始することができ"
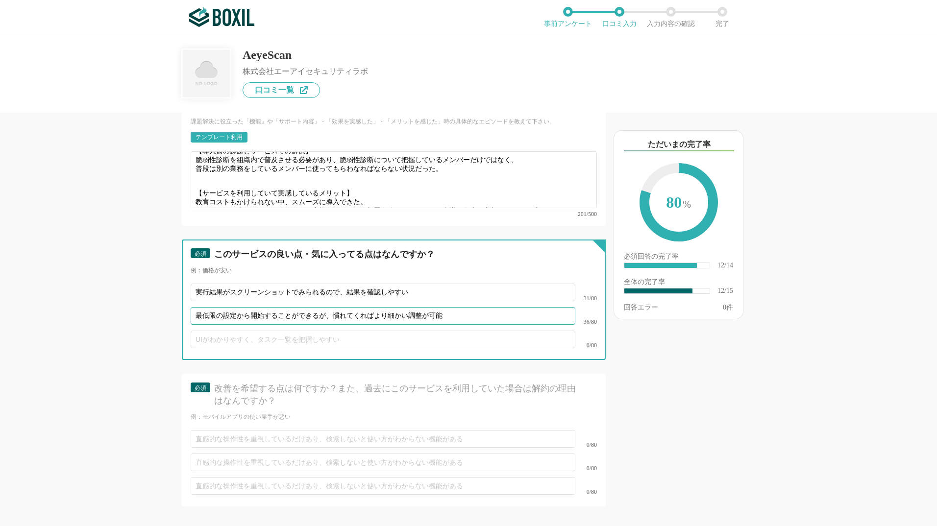
type input "最低限の設定から開始することができるが、慣れてくればより細かい調整が可能"
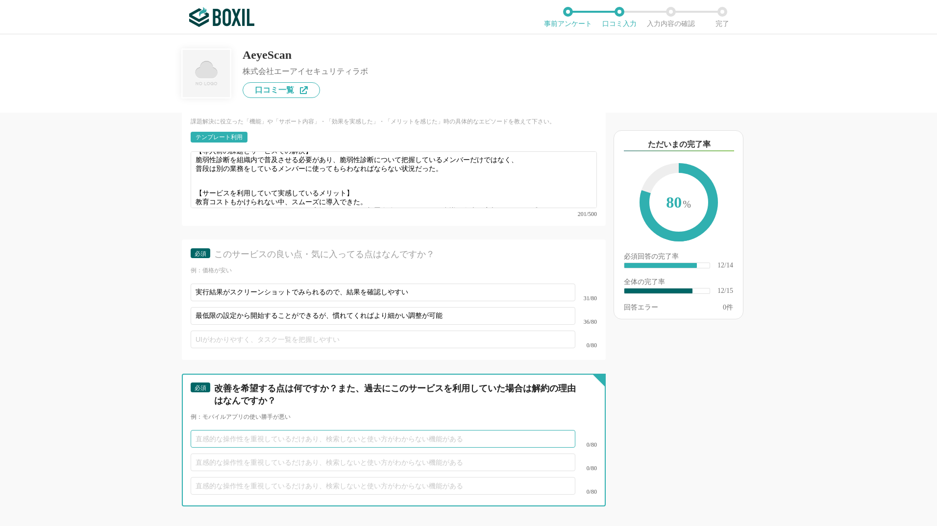
click at [389, 430] on input "text" at bounding box center [383, 439] width 385 height 18
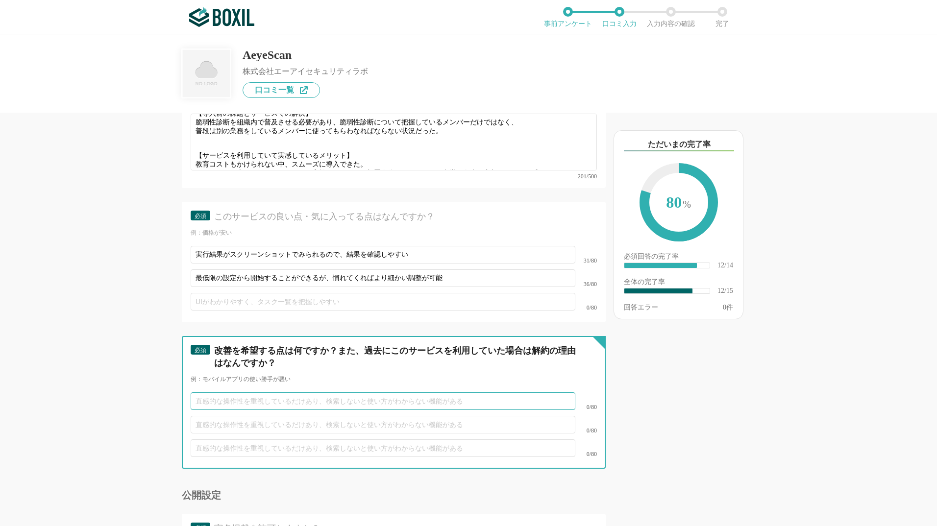
scroll to position [1225, 0]
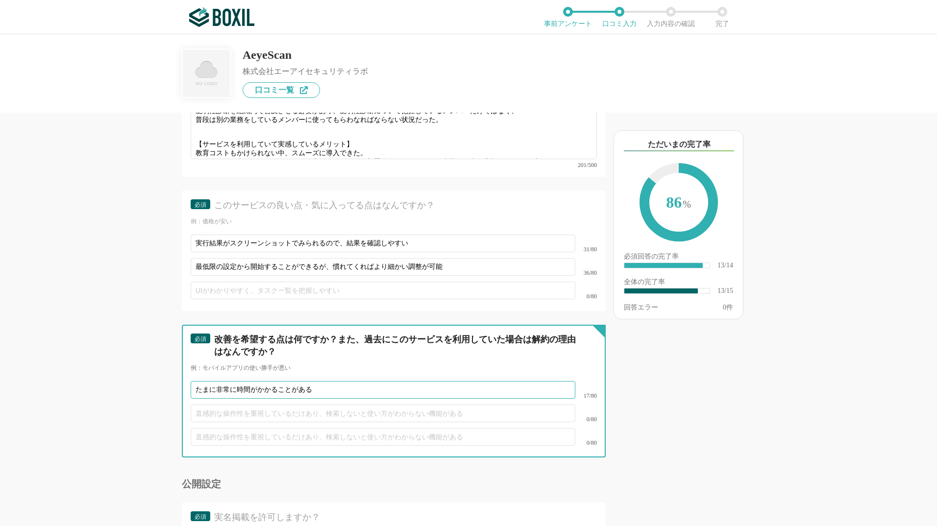
type input "たまに非常に時間がかかることがある"
type input "オプション契約が"
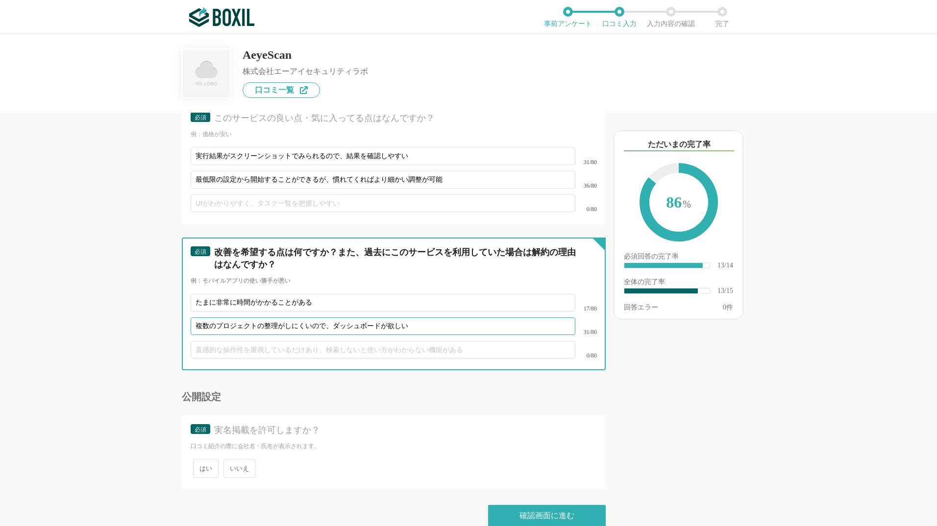
scroll to position [1316, 0]
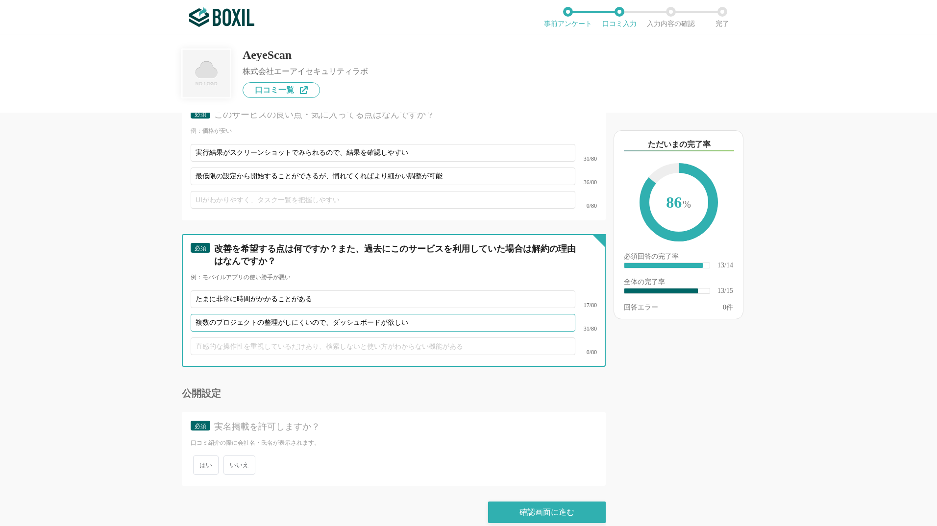
type input "複数のプロジェクトの整理がしにくいので、ダッシュボードが欲しい"
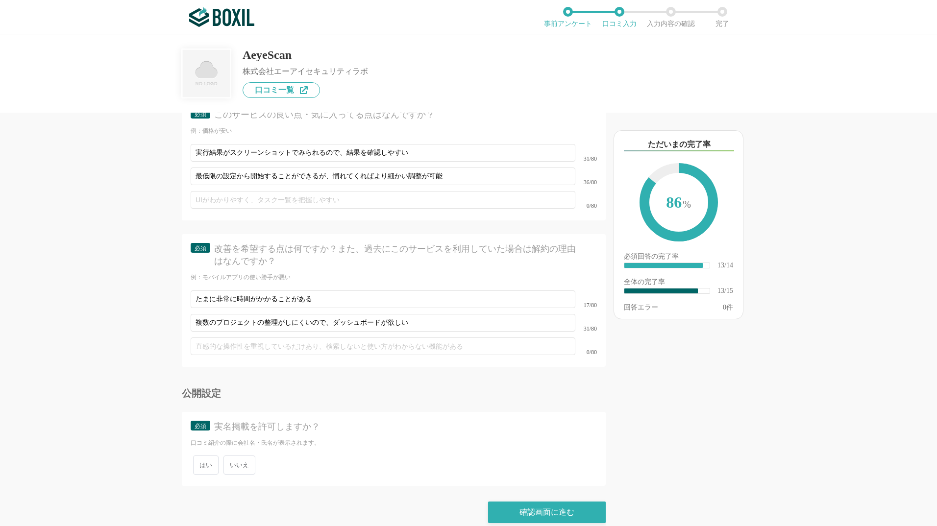
click at [253, 456] on span "いいえ" at bounding box center [239, 465] width 32 height 19
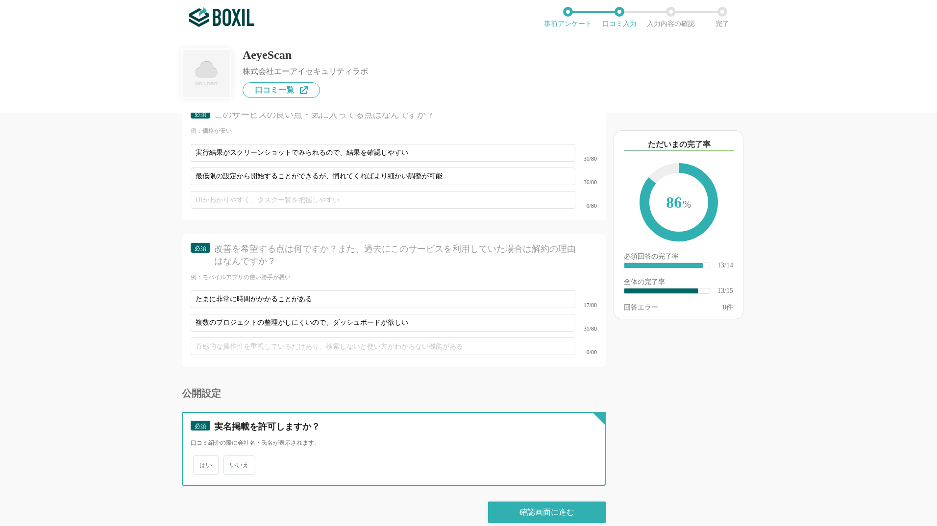
click at [232, 457] on input "いいえ" at bounding box center [229, 460] width 6 height 6
radio input "true"
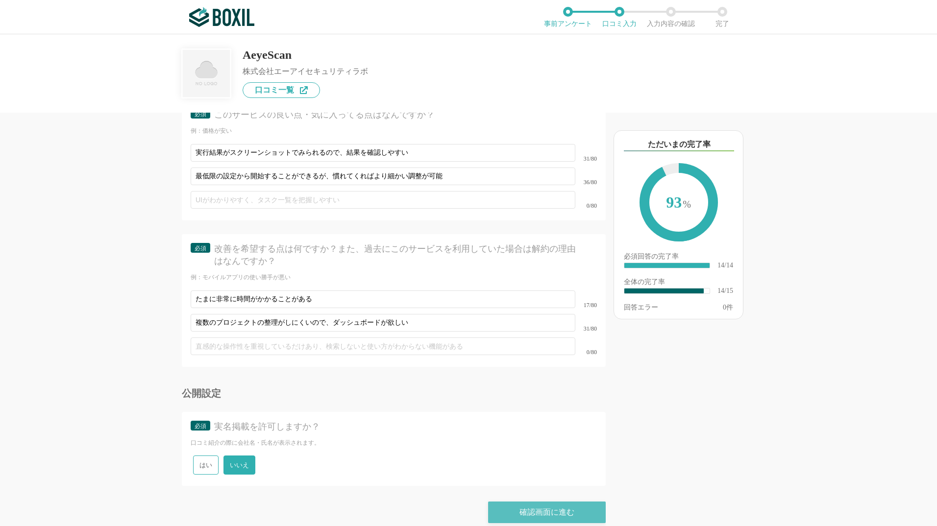
click at [514, 502] on div "確認画面に進む" at bounding box center [547, 513] width 118 height 22
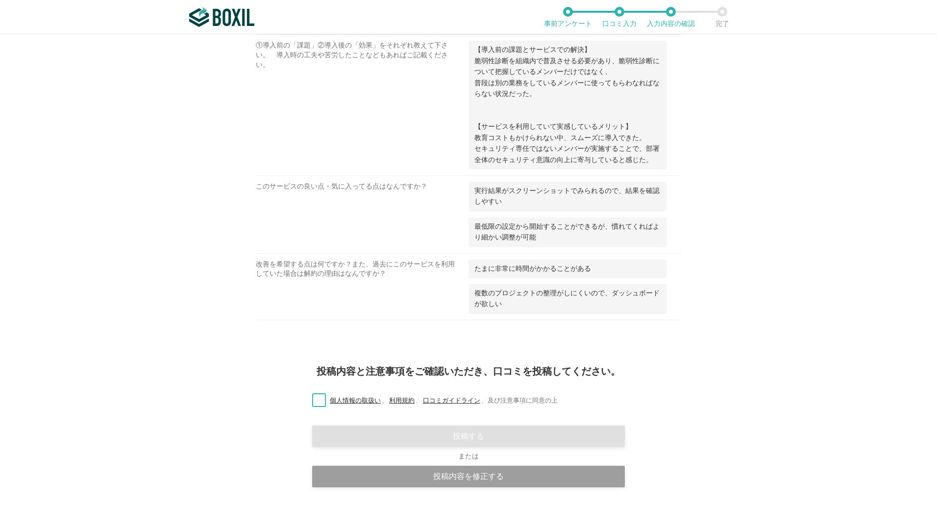
scroll to position [670, 0]
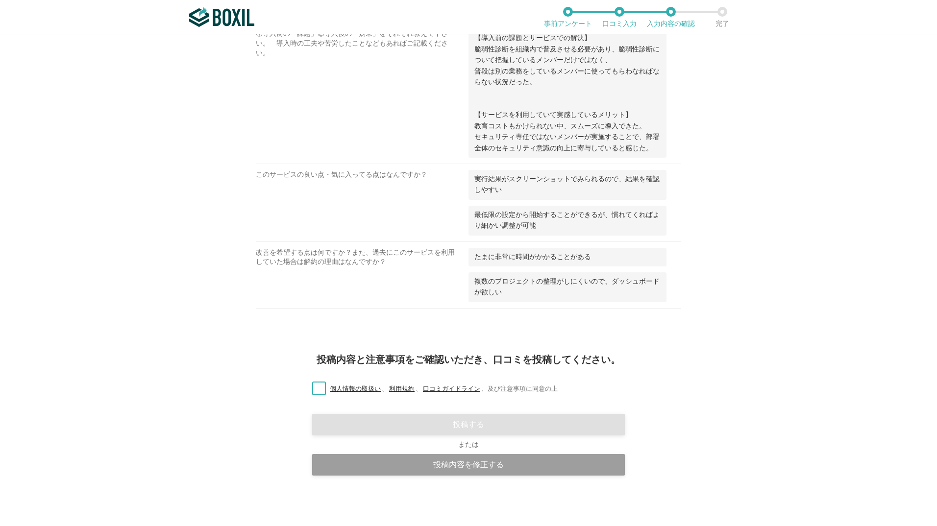
click at [311, 385] on label "個人情報の取扱い 、 利用規約 、 口コミガイドライン 、 及び注意事項に同意の上" at bounding box center [430, 389] width 253 height 10
click at [0, 0] on input "個人情報の取扱い 、 利用規約 、 口コミガイドライン 、 及び注意事項に同意の上" at bounding box center [0, 0] width 0 height 0
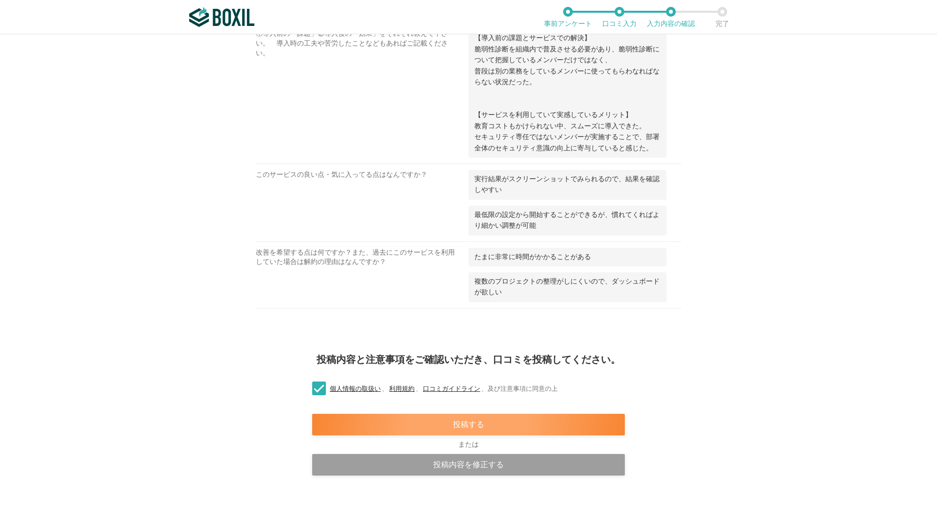
click at [440, 419] on div "投稿する" at bounding box center [468, 425] width 313 height 22
